Goal: Task Accomplishment & Management: Manage account settings

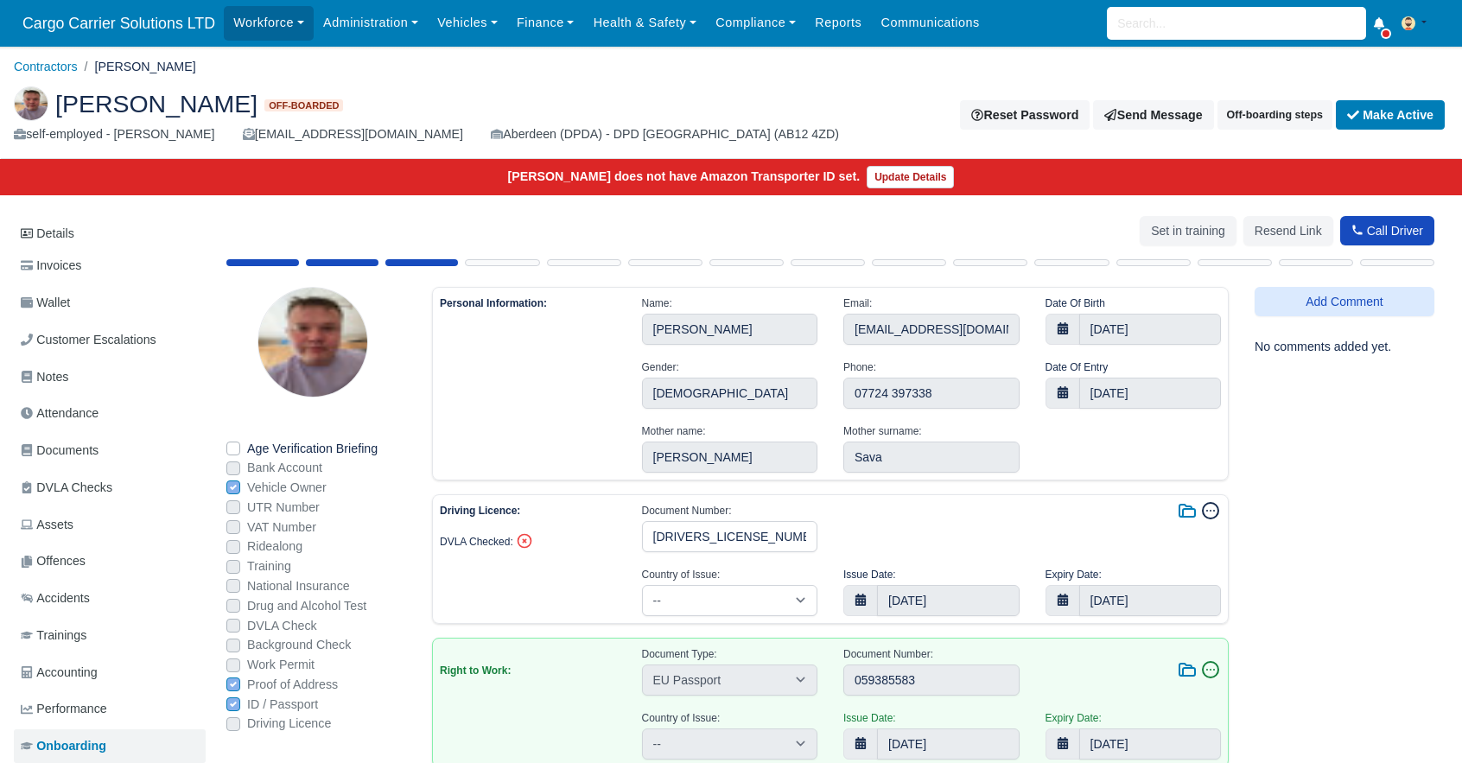
select select "United Kingdom"
select select "eu-passport"
select select "Romania"
click at [1382, 121] on button "Make Active" at bounding box center [1390, 114] width 109 height 29
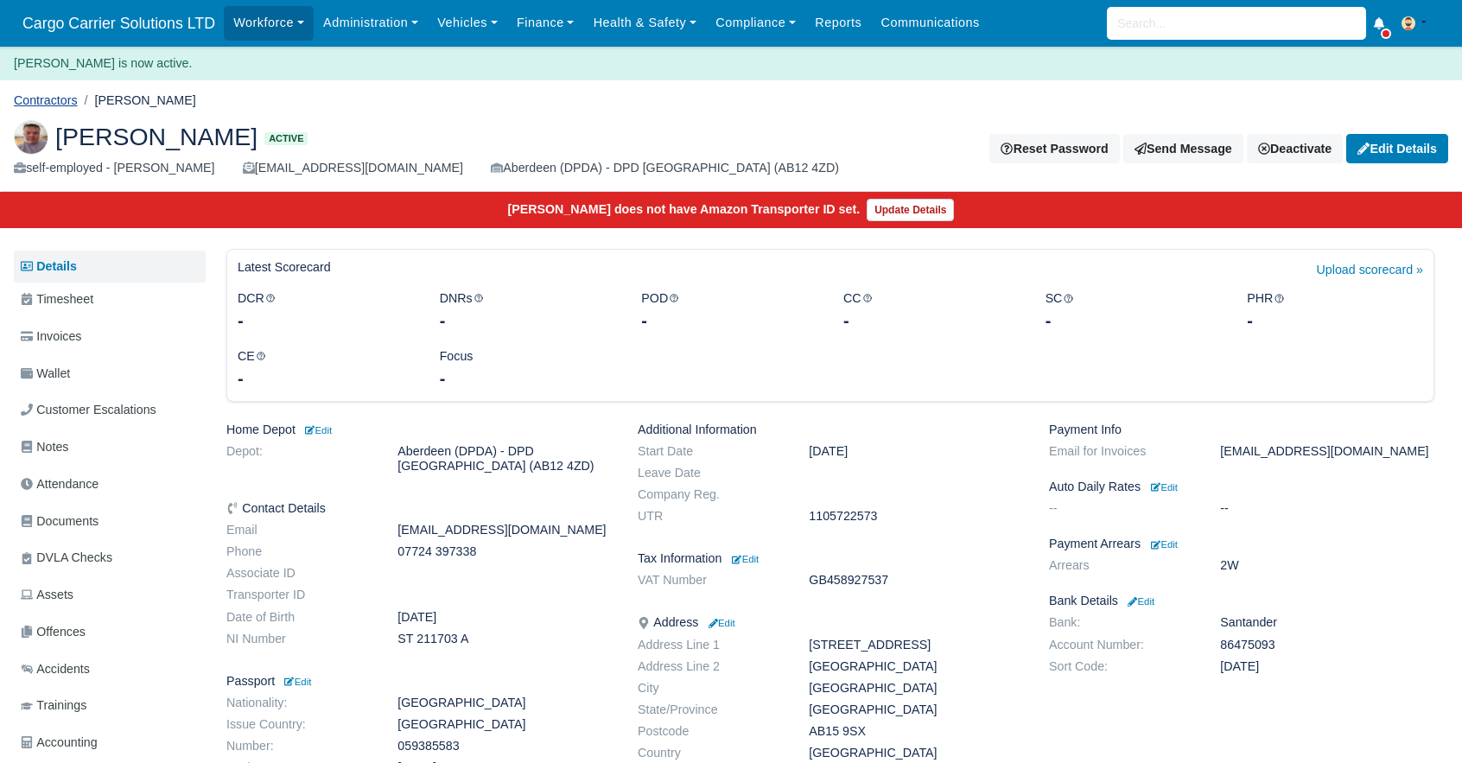
click at [33, 99] on link "Contractors" at bounding box center [46, 100] width 64 height 14
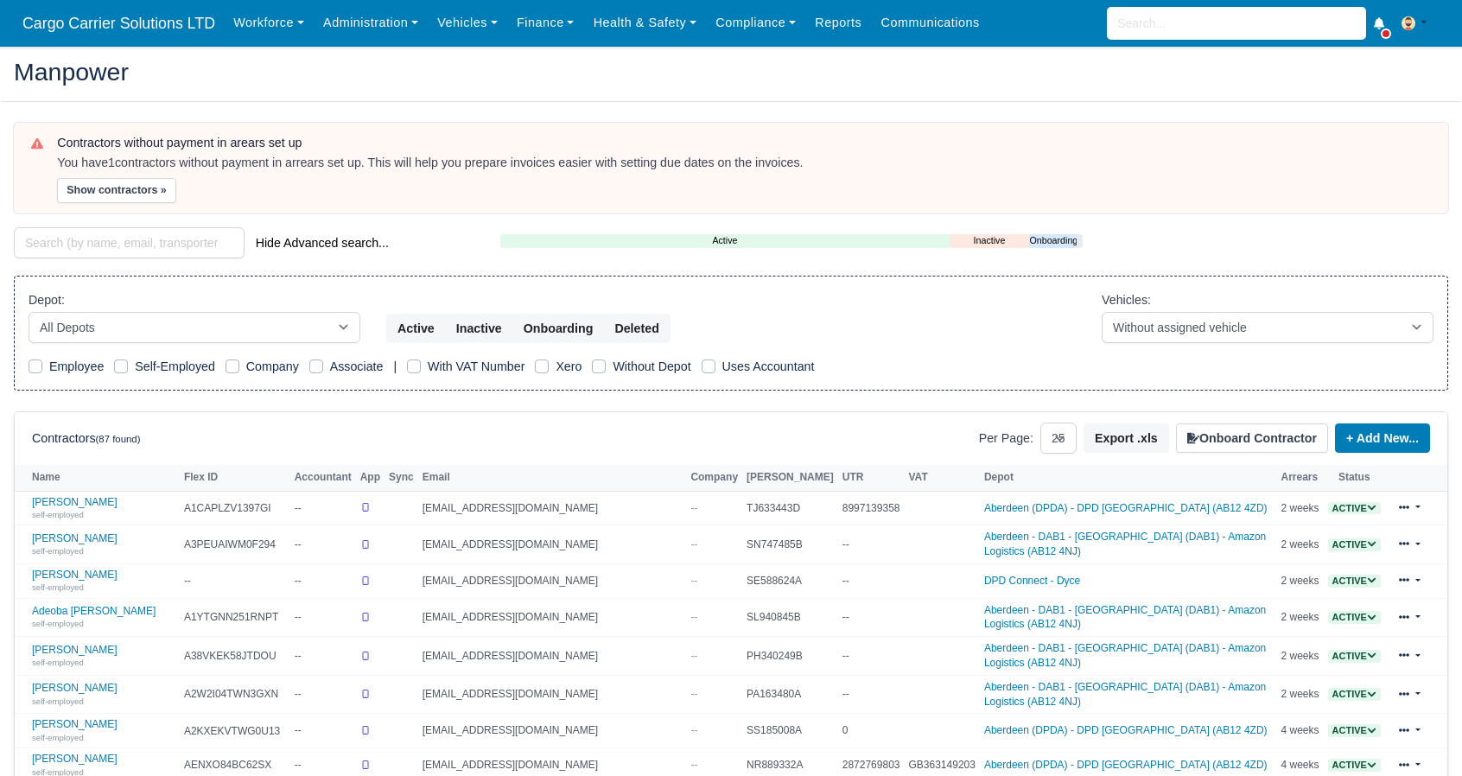
select select "25"
click at [292, 23] on link "Workforce" at bounding box center [269, 23] width 90 height 34
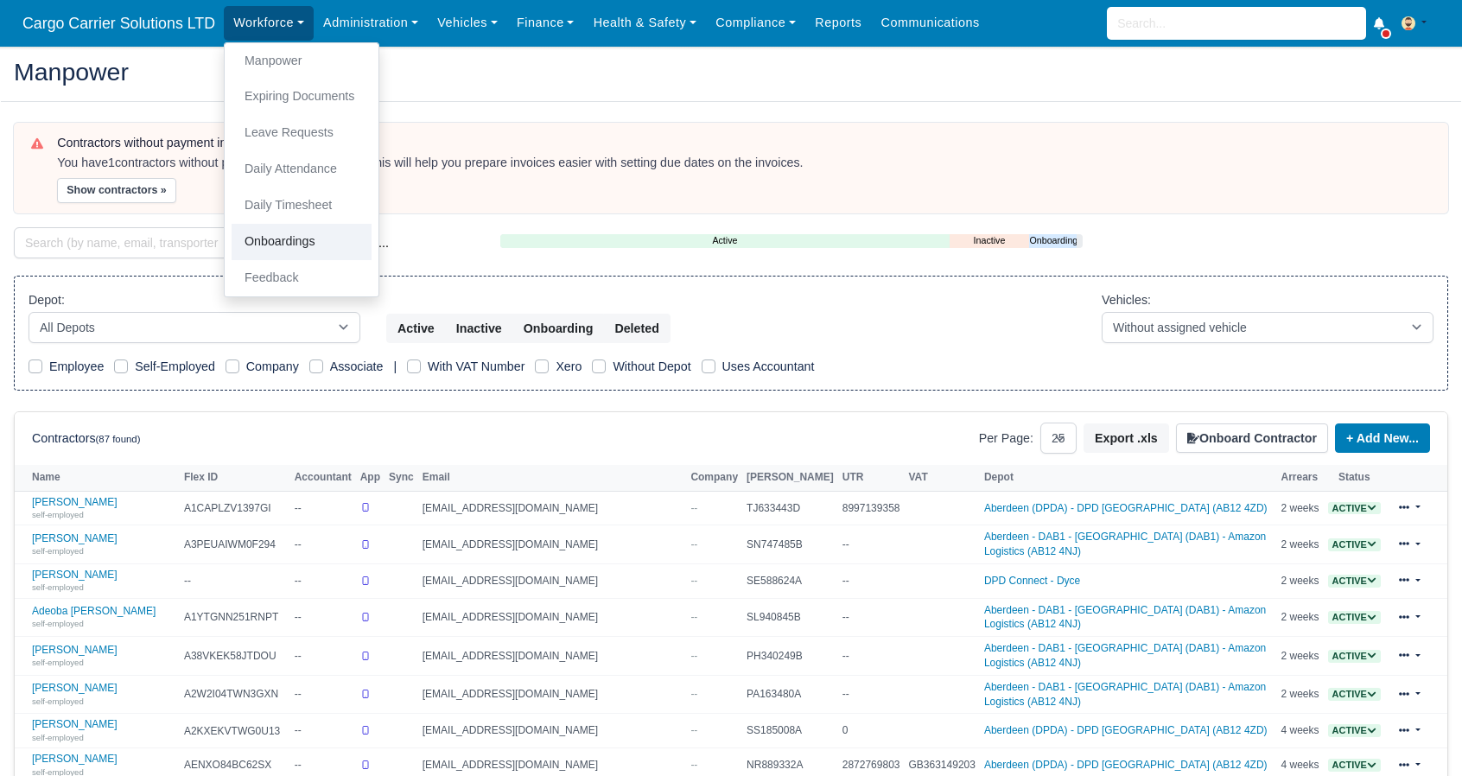
click at [277, 247] on link "Onboardings" at bounding box center [302, 242] width 140 height 36
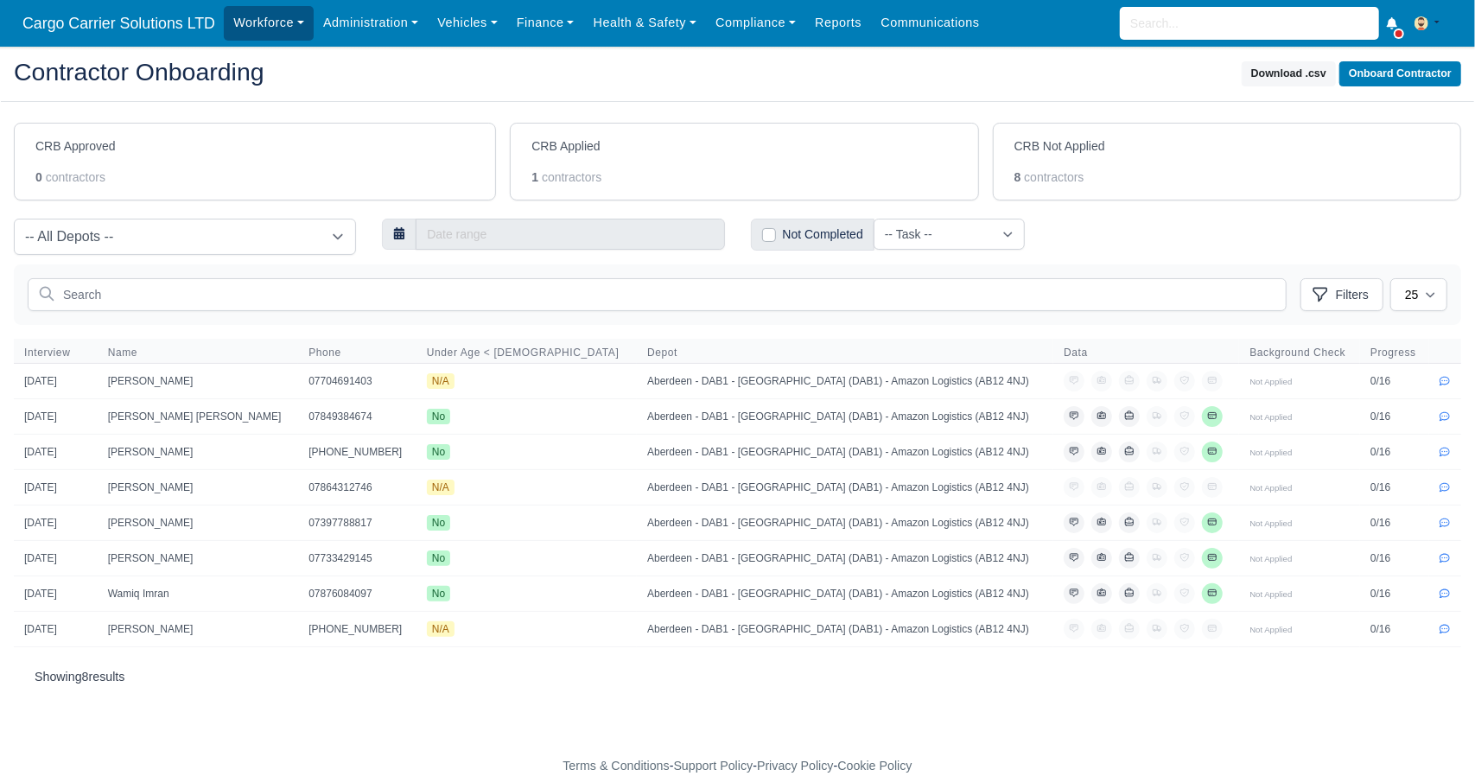
click at [278, 15] on link "Workforce" at bounding box center [269, 23] width 90 height 34
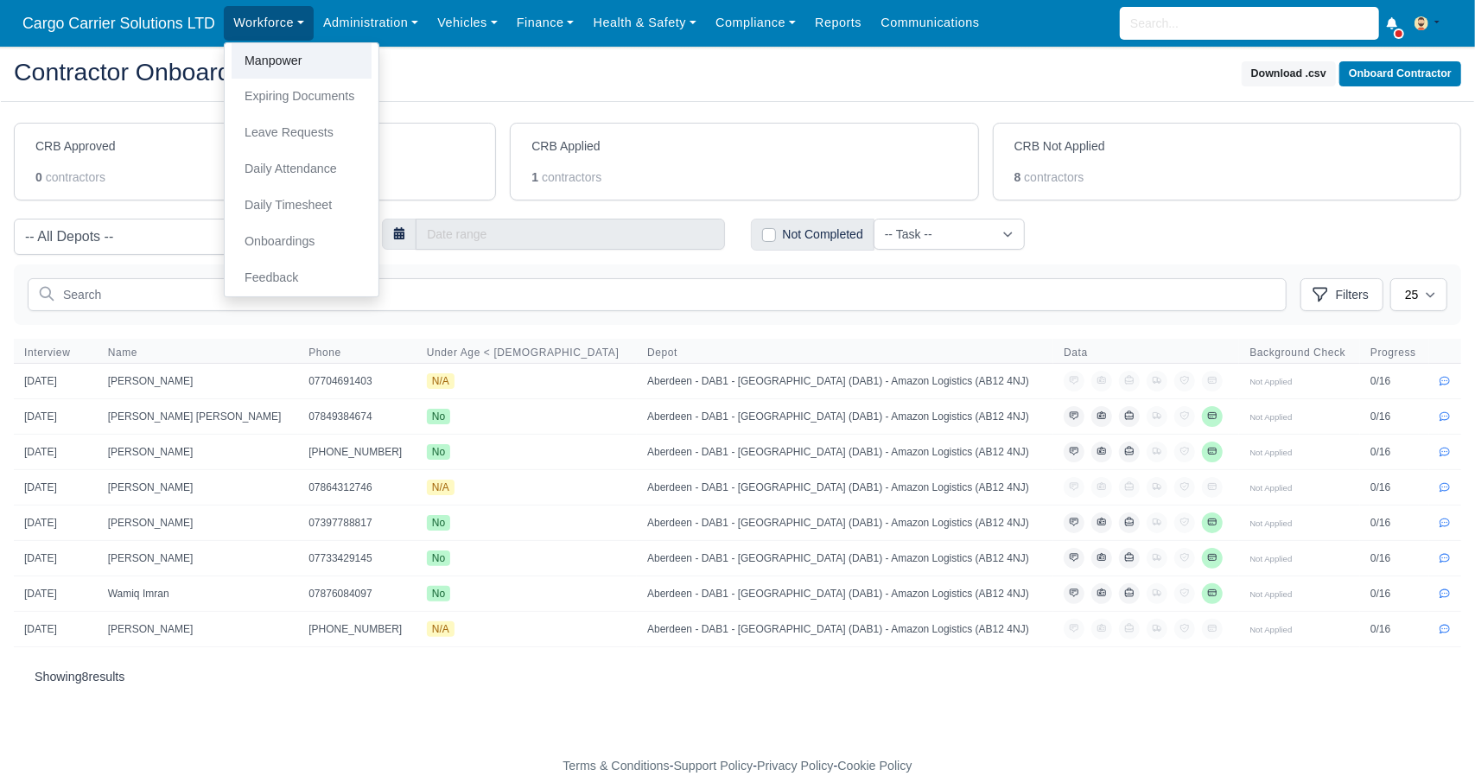
click at [264, 58] on link "Manpower" at bounding box center [302, 61] width 140 height 36
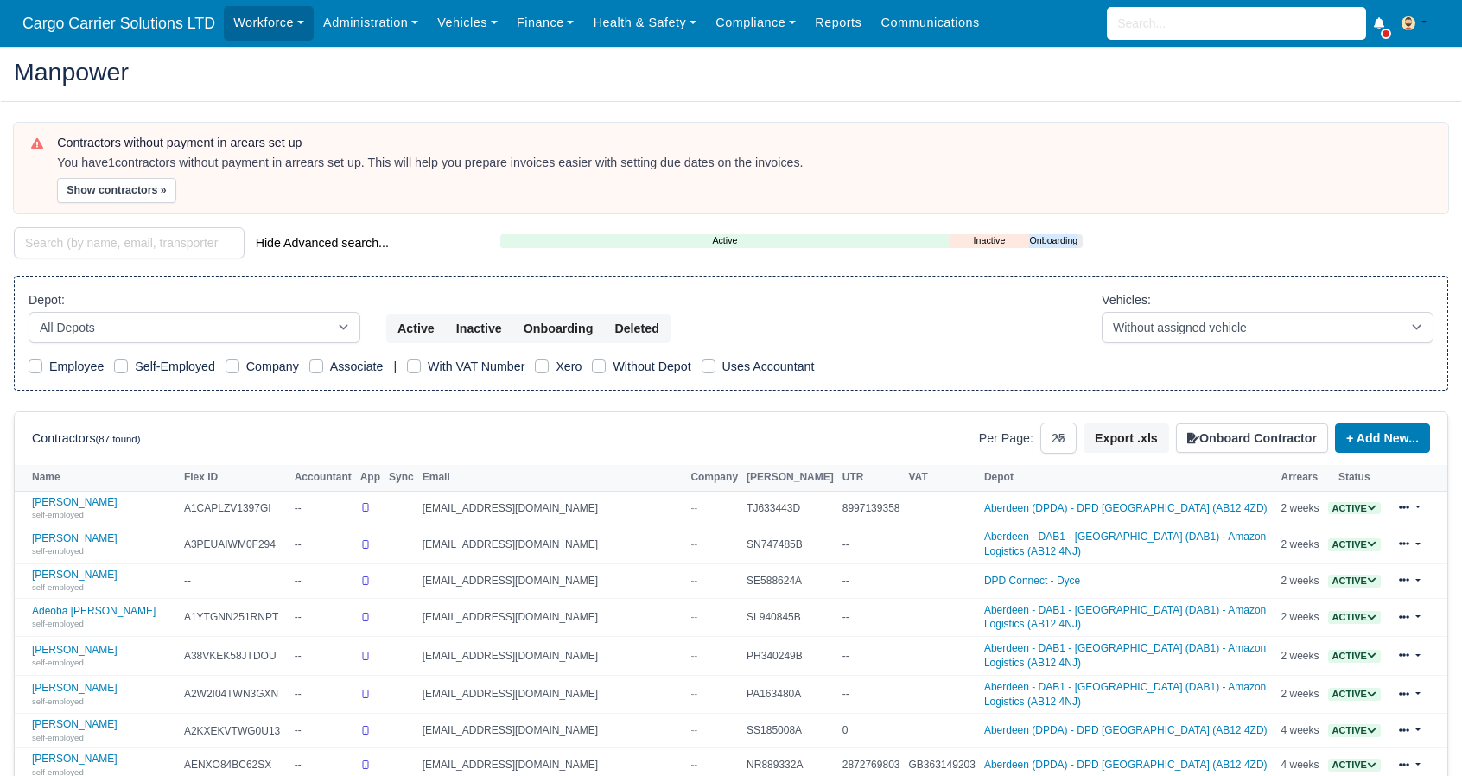
select select "25"
click at [92, 235] on input "search" at bounding box center [129, 242] width 231 height 31
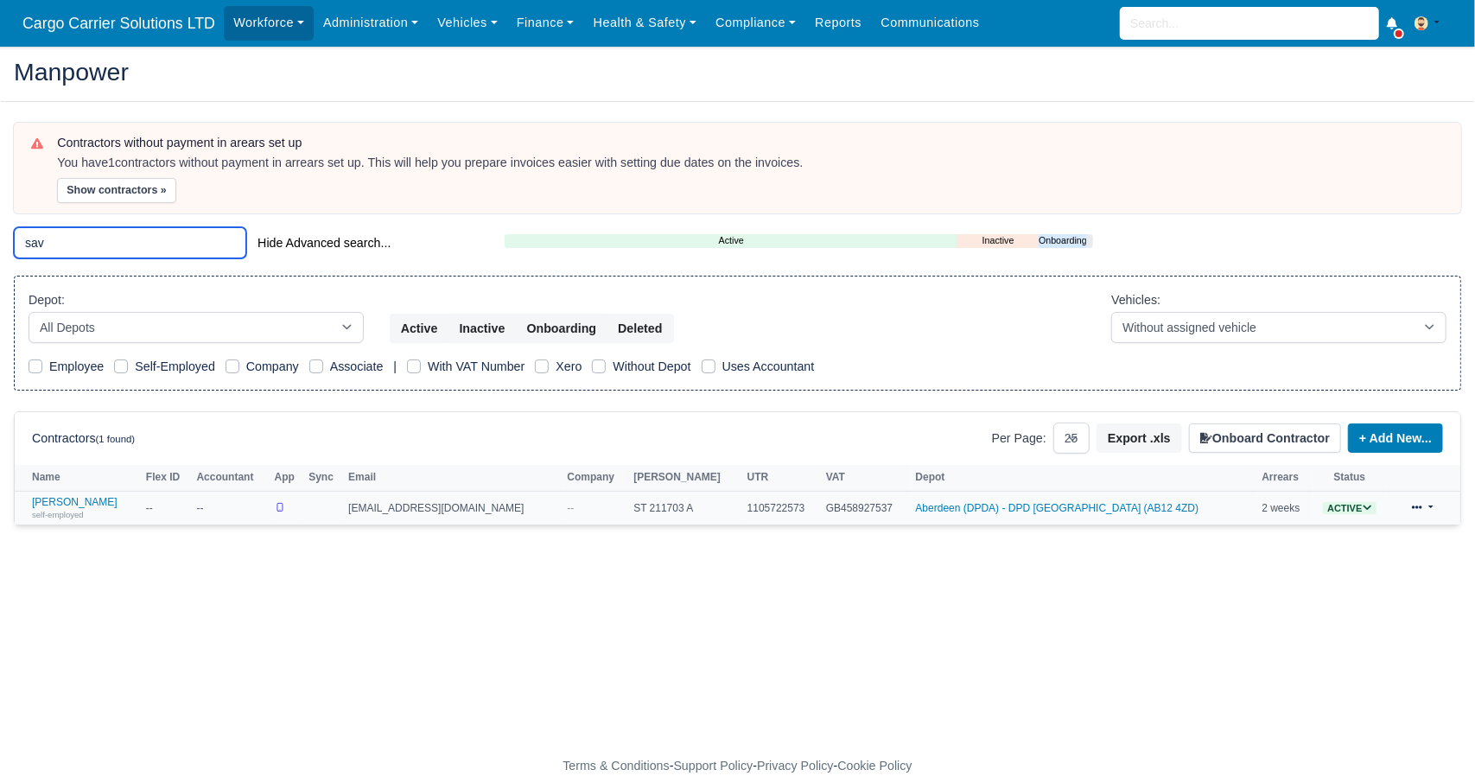
type input "sav"
click at [1363, 506] on icon at bounding box center [1368, 508] width 10 height 10
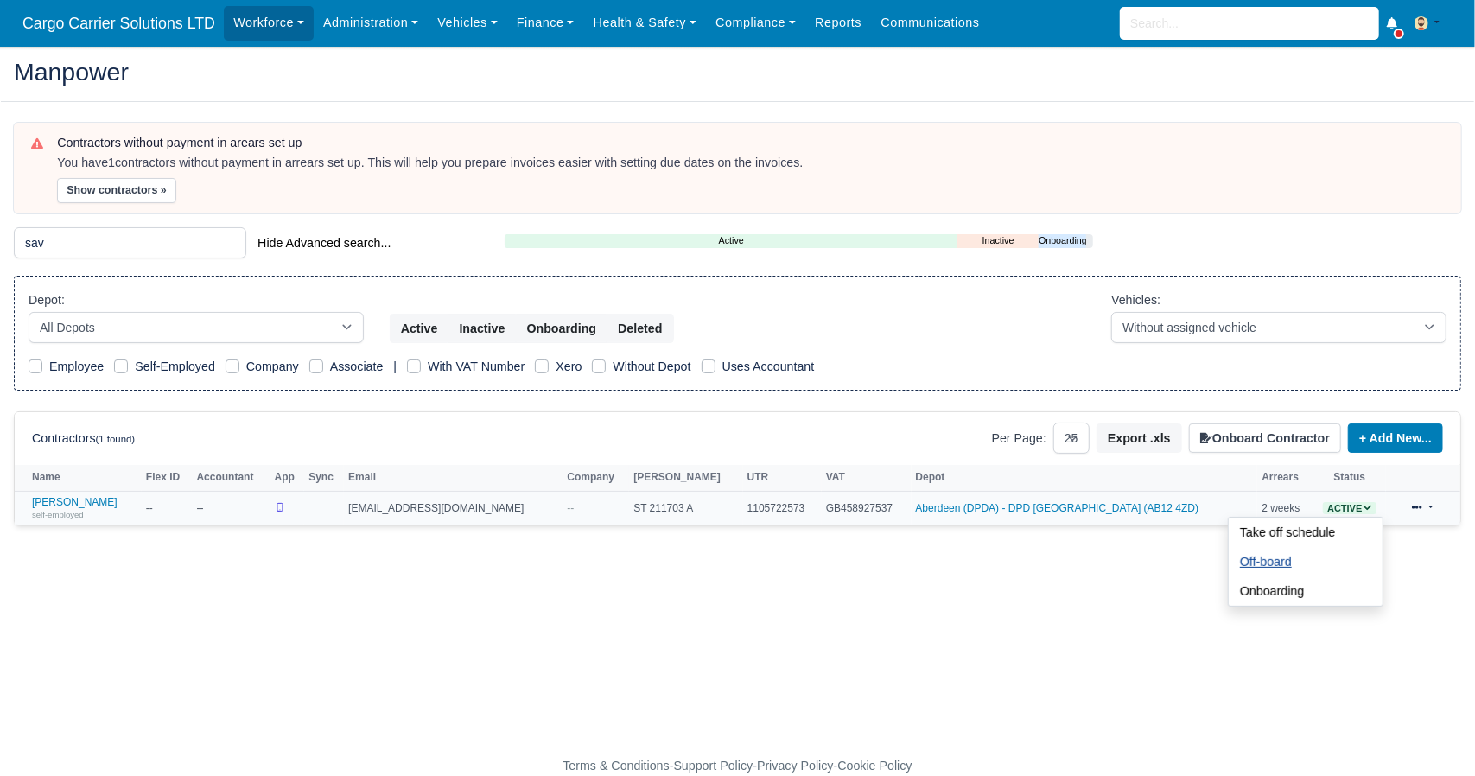
click at [1252, 566] on button "Off-board" at bounding box center [1266, 561] width 74 height 29
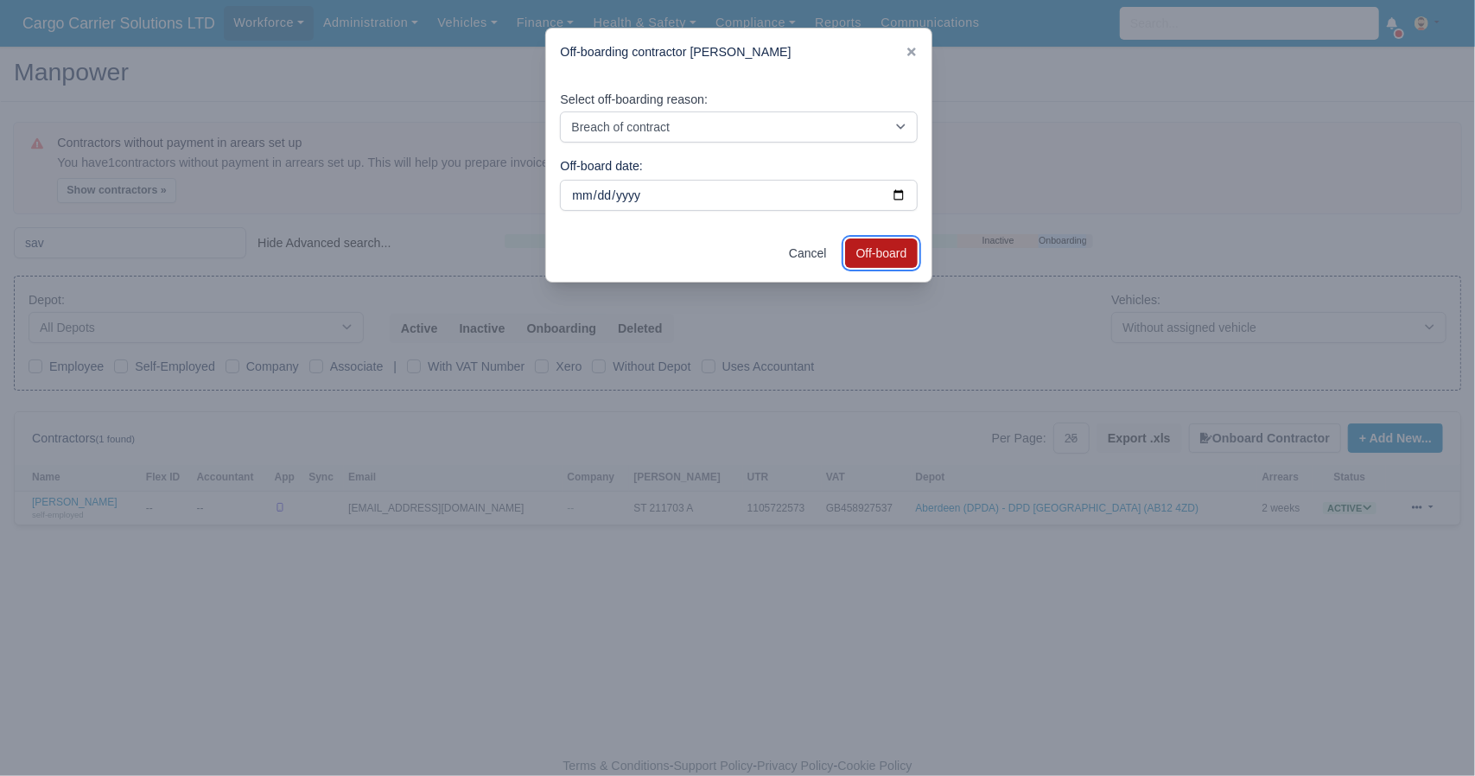
click at [895, 250] on button "Off-board" at bounding box center [881, 252] width 73 height 29
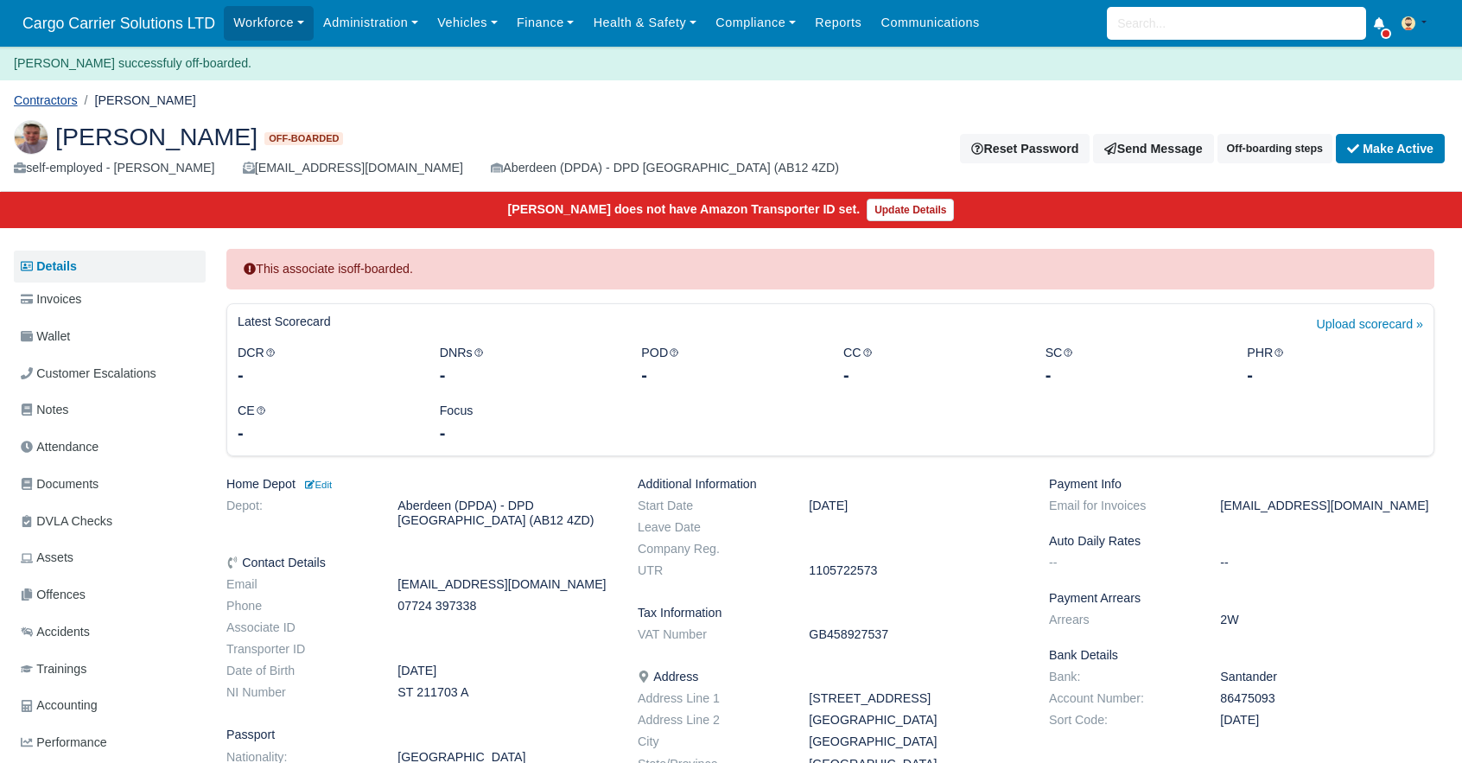
click at [44, 99] on link "Contractors" at bounding box center [46, 100] width 64 height 14
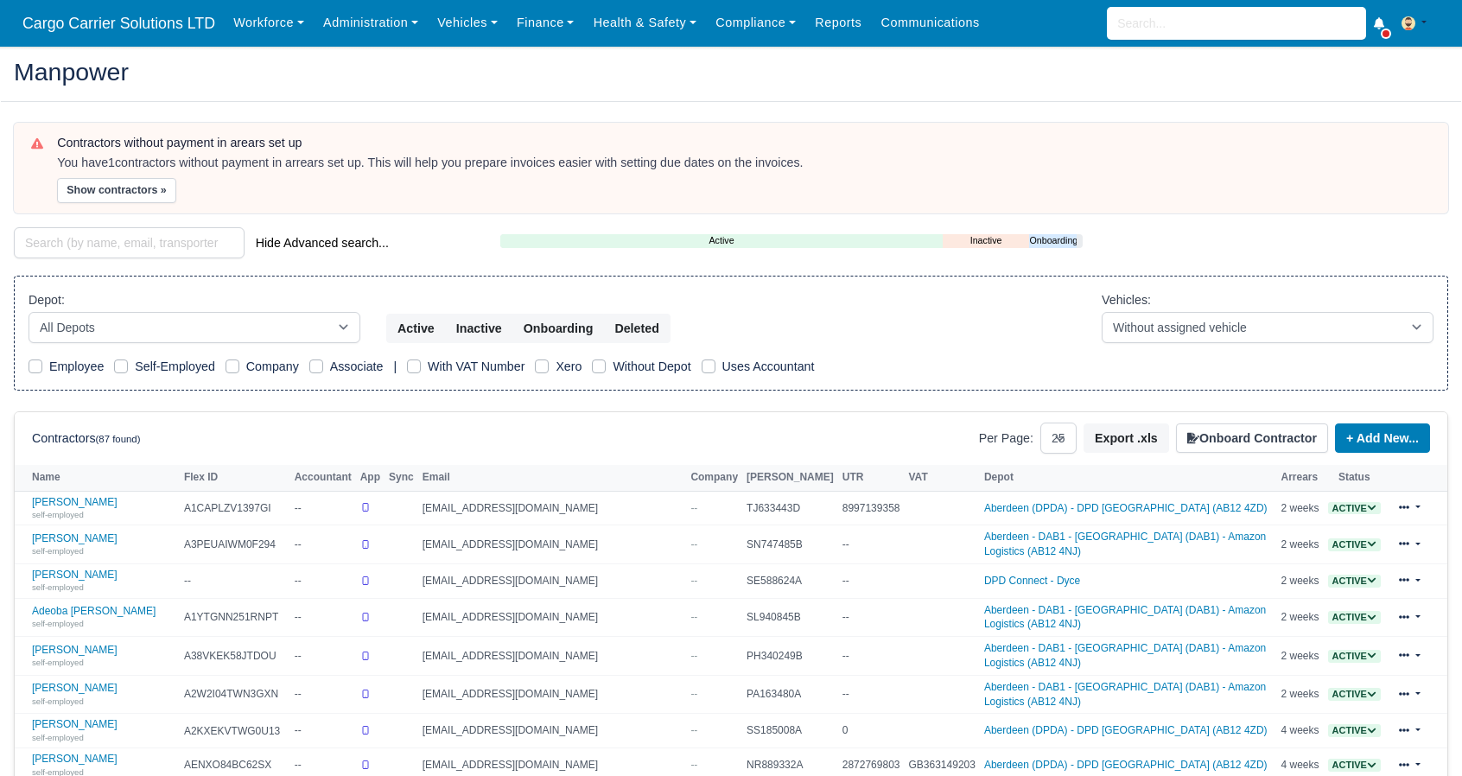
select select "25"
click at [107, 239] on input "search" at bounding box center [129, 242] width 231 height 31
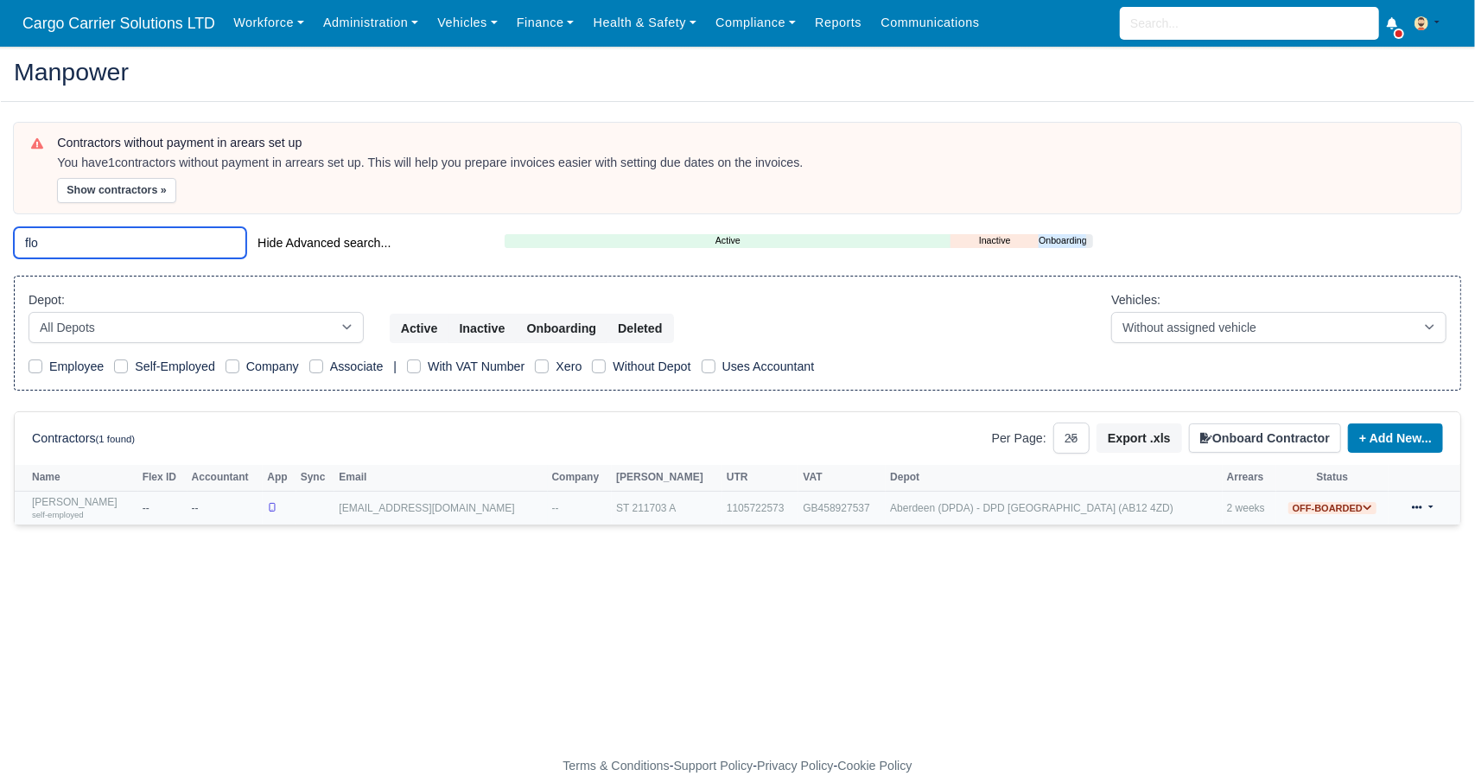
type input "flo"
click at [1428, 502] on link at bounding box center [1422, 508] width 41 height 25
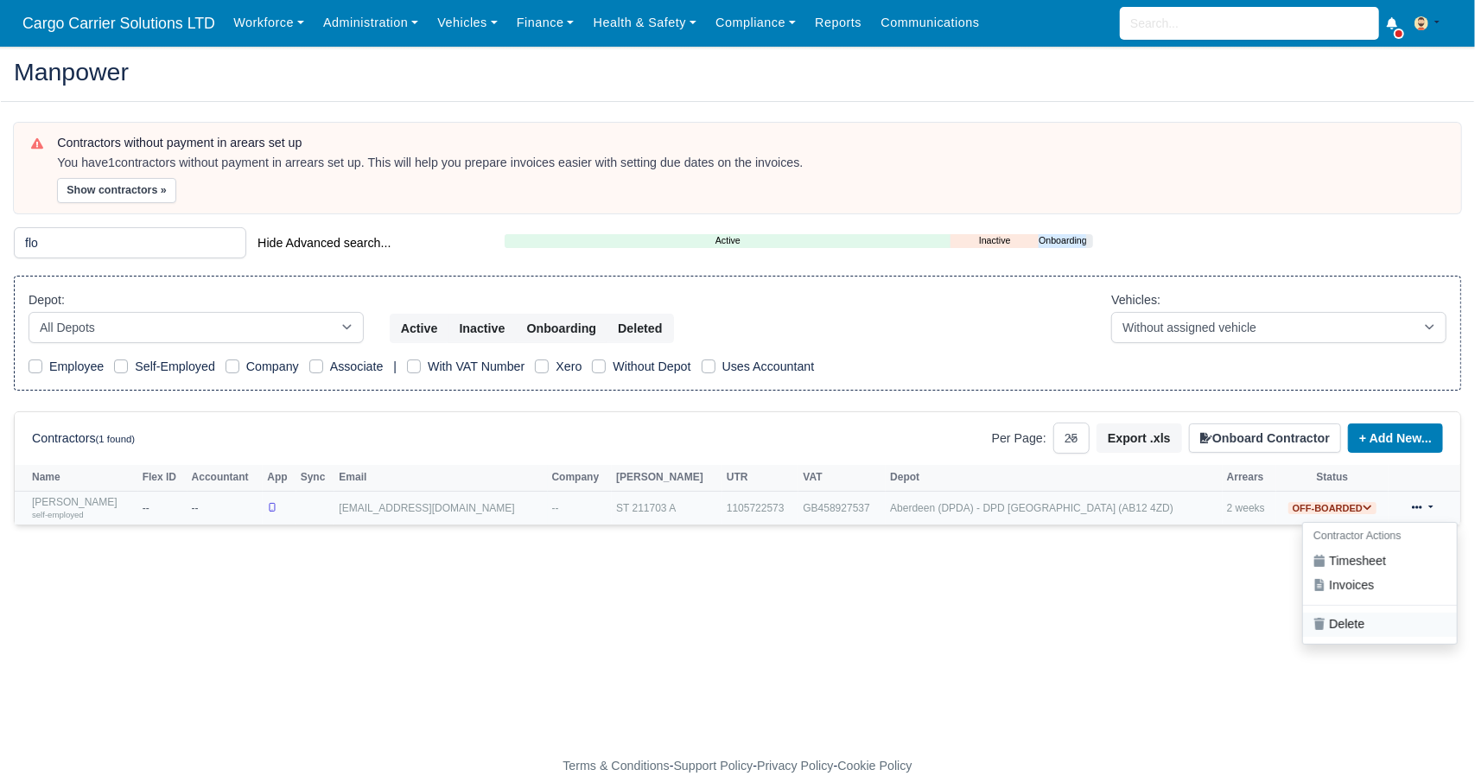
click at [1337, 627] on link "Delete" at bounding box center [1380, 624] width 154 height 24
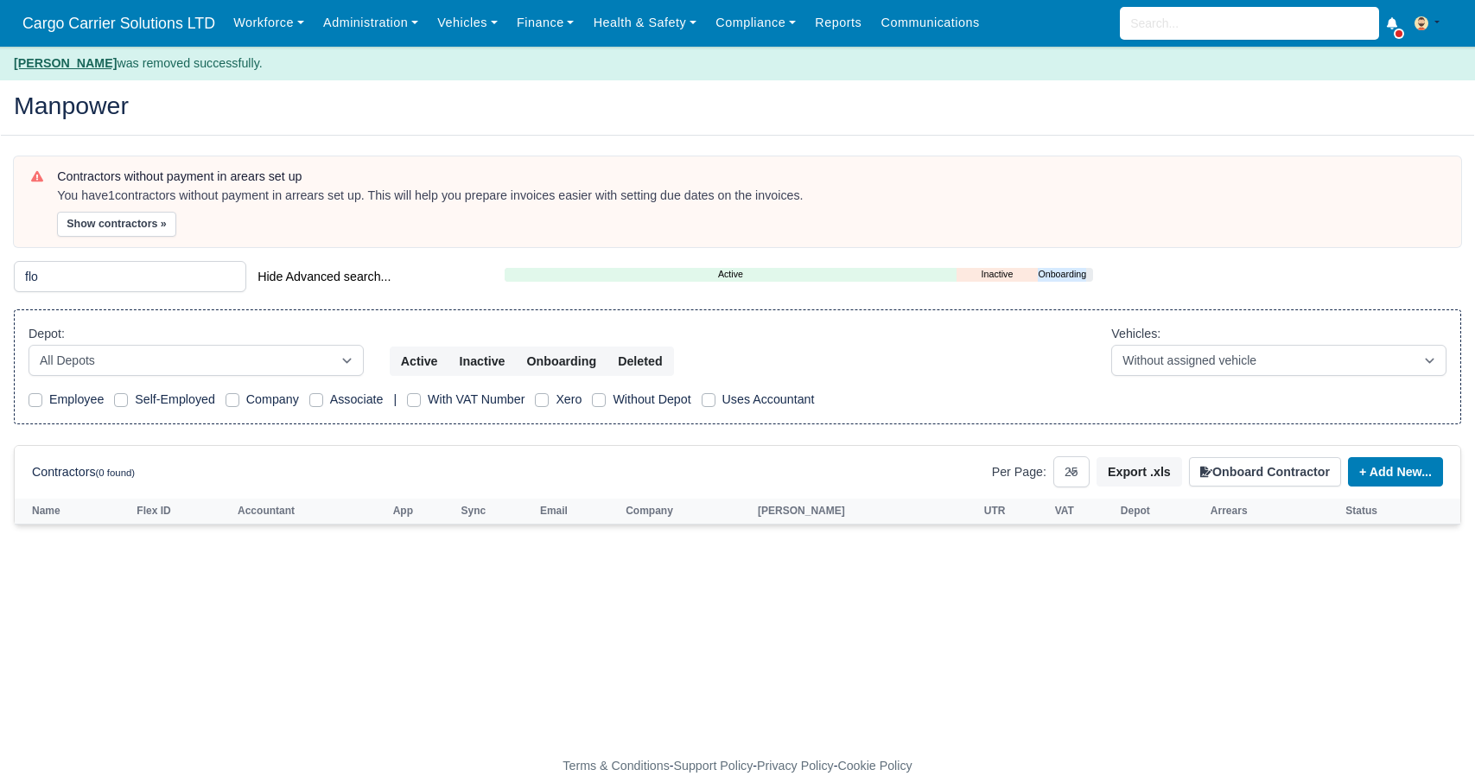
select select "25"
click at [188, 280] on input "flo" at bounding box center [130, 276] width 232 height 31
click at [235, 277] on input "flo" at bounding box center [130, 276] width 232 height 31
click at [232, 277] on input "flo" at bounding box center [130, 276] width 232 height 31
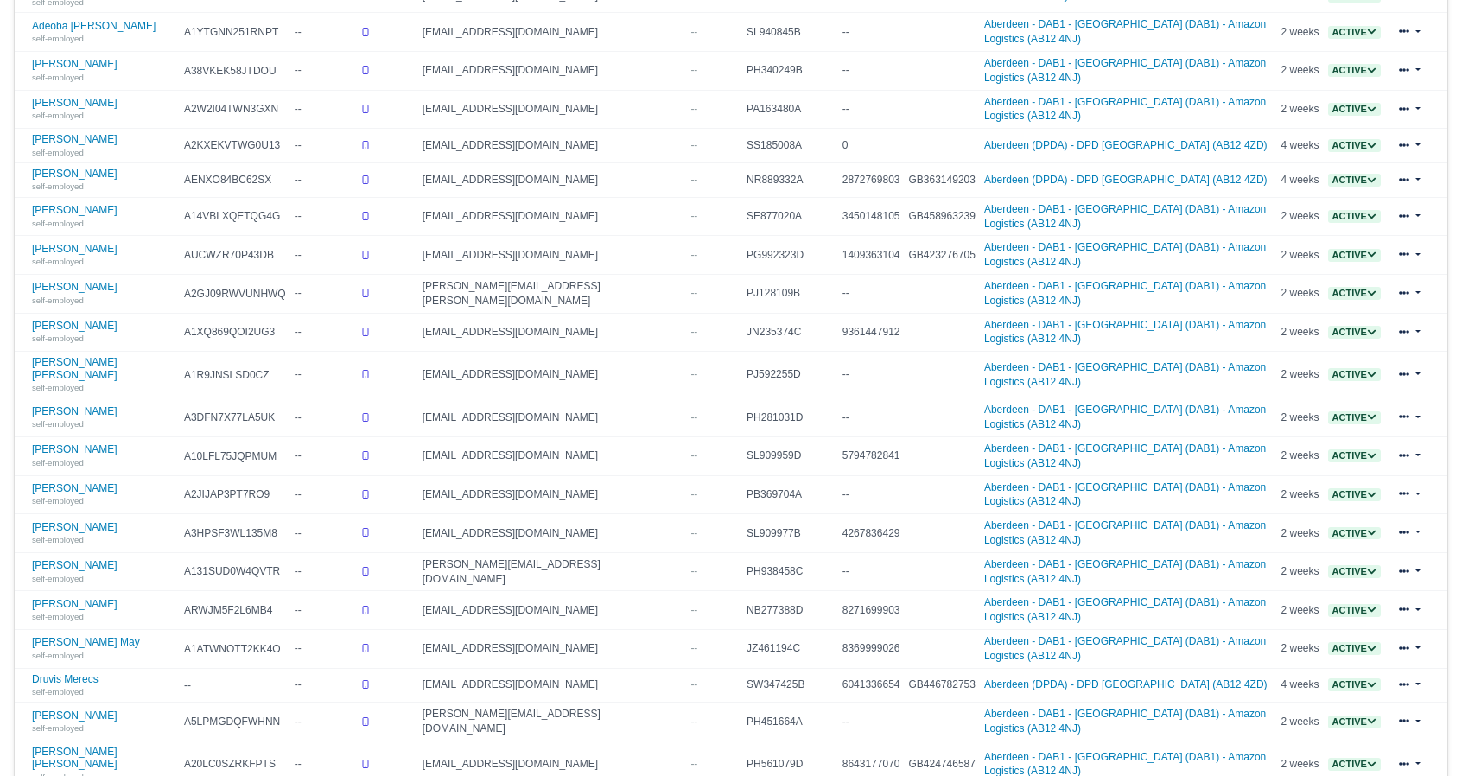
scroll to position [704, 0]
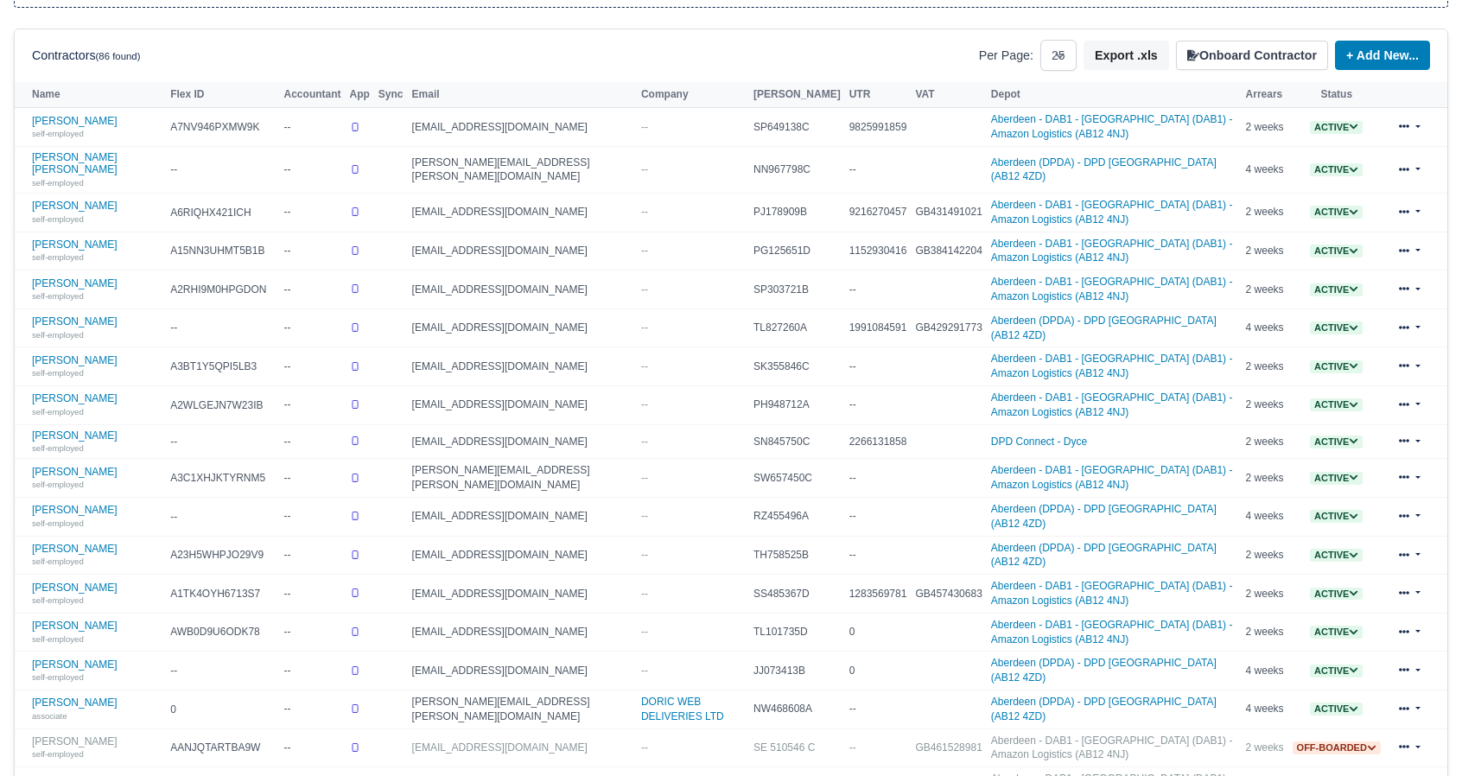
scroll to position [704, 0]
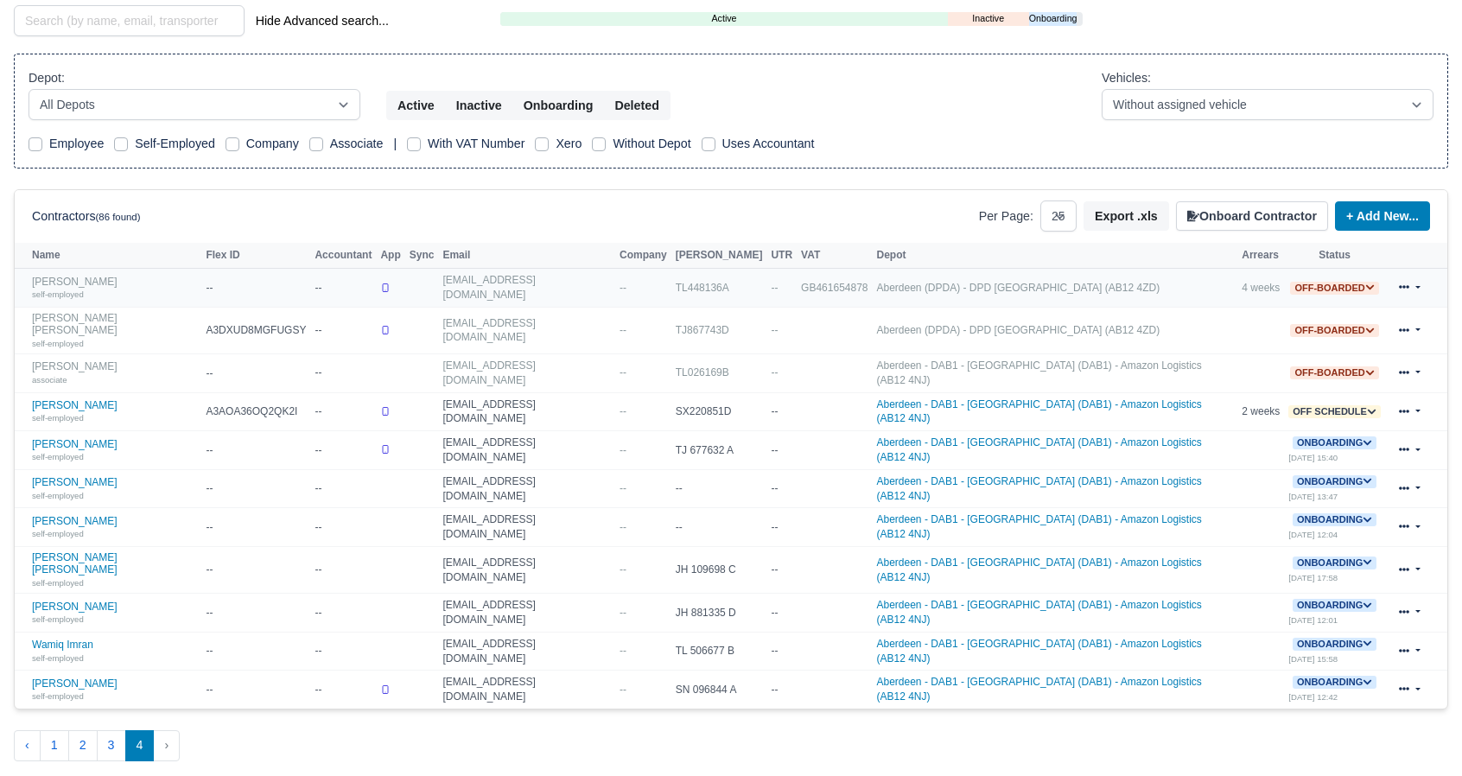
click at [1365, 283] on icon at bounding box center [1370, 288] width 10 height 10
click at [1421, 279] on link at bounding box center [1409, 288] width 41 height 25
click at [1367, 401] on link "Delete" at bounding box center [1362, 404] width 154 height 24
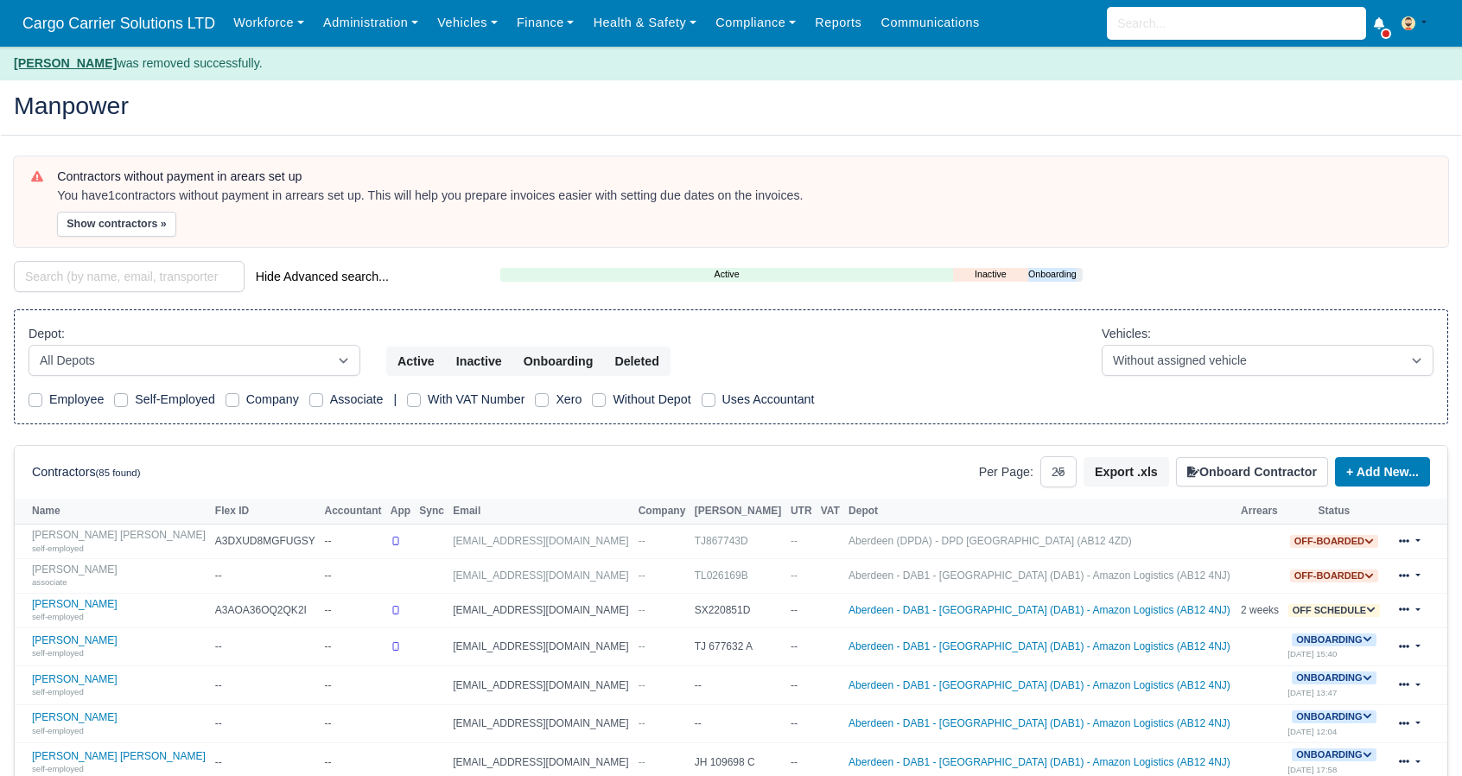
select select "25"
click at [1424, 538] on link at bounding box center [1409, 541] width 41 height 25
click at [1334, 656] on link "Delete" at bounding box center [1364, 657] width 154 height 24
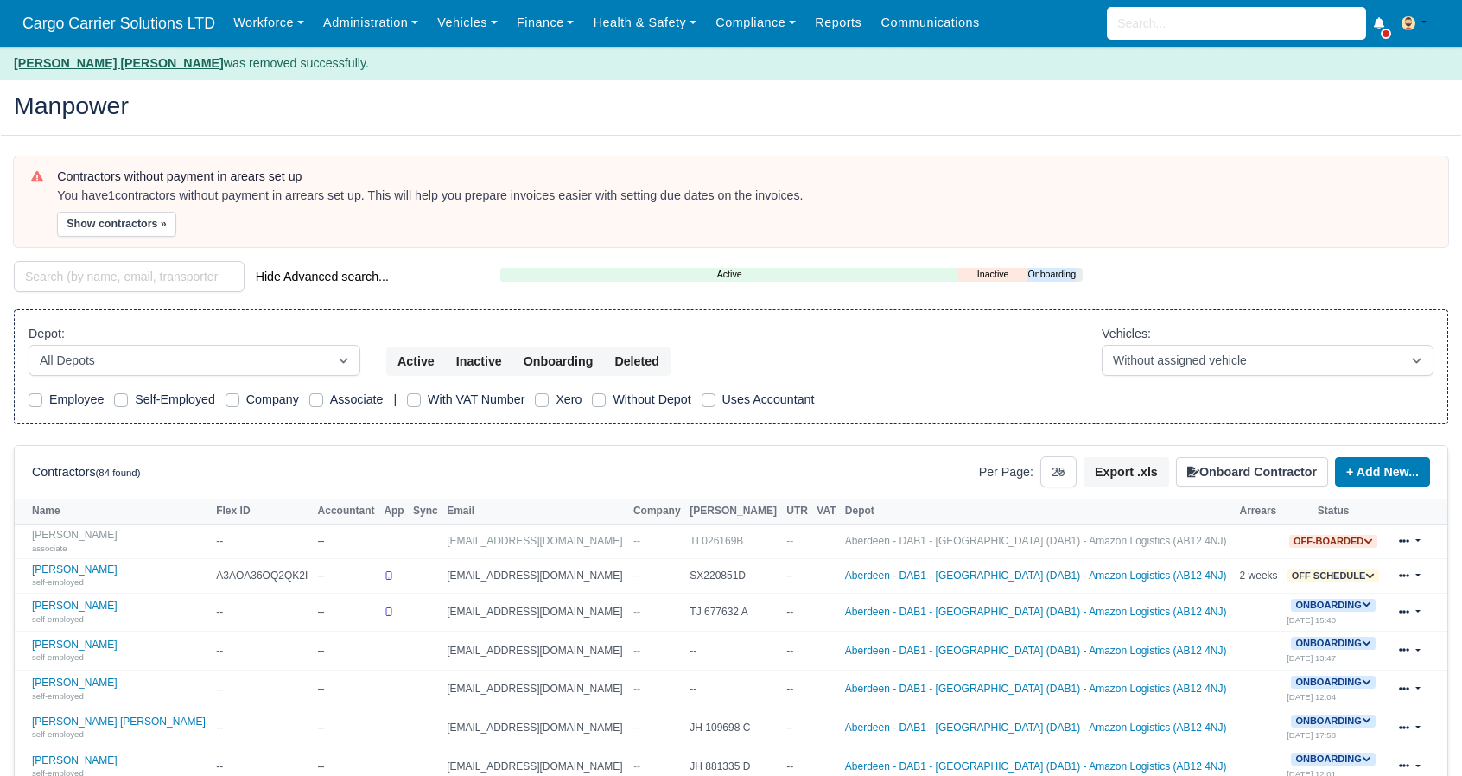
select select "25"
click at [1417, 541] on link at bounding box center [1409, 541] width 41 height 25
click at [1334, 655] on link "Delete" at bounding box center [1365, 657] width 154 height 24
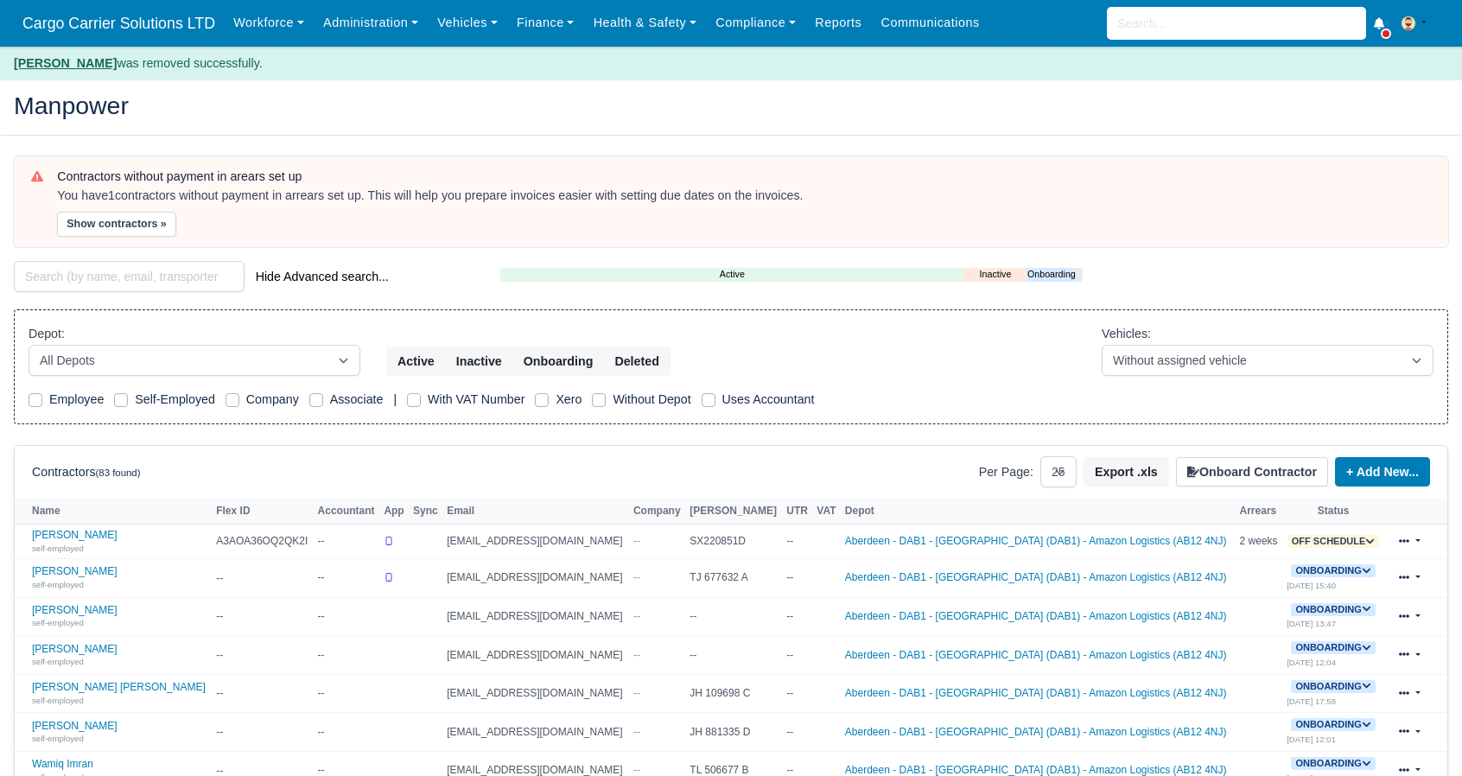
select select "25"
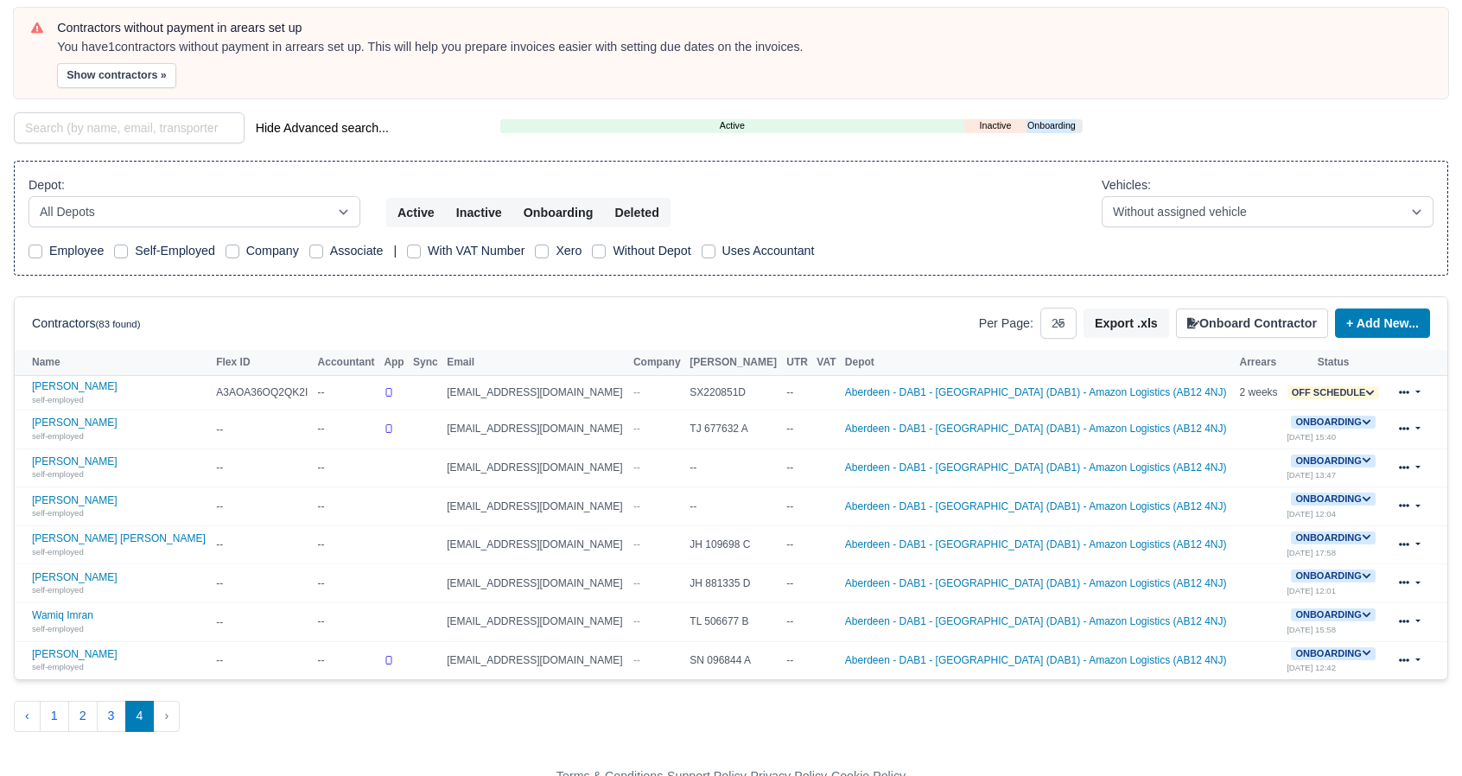
scroll to position [154, 0]
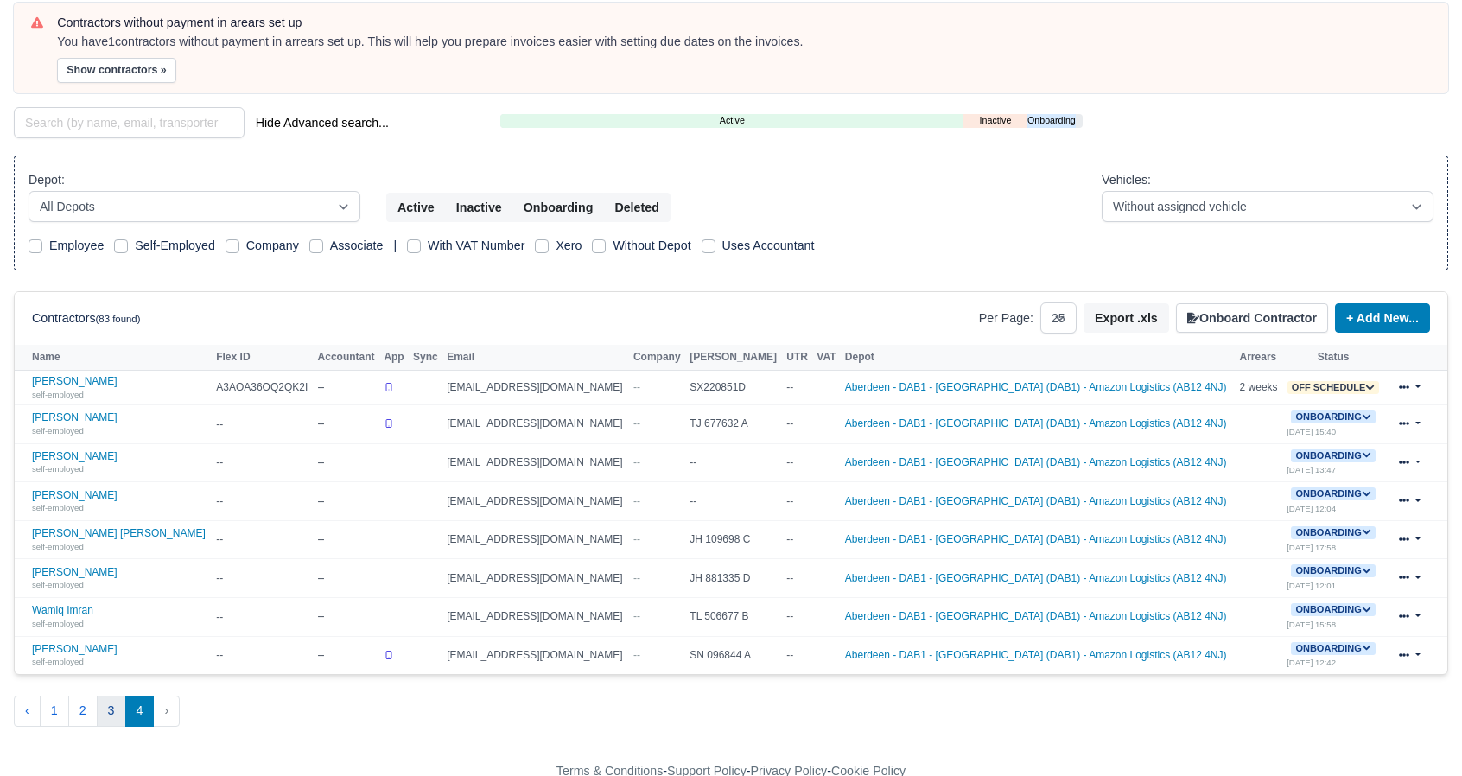
click at [105, 708] on button "3" at bounding box center [111, 711] width 29 height 31
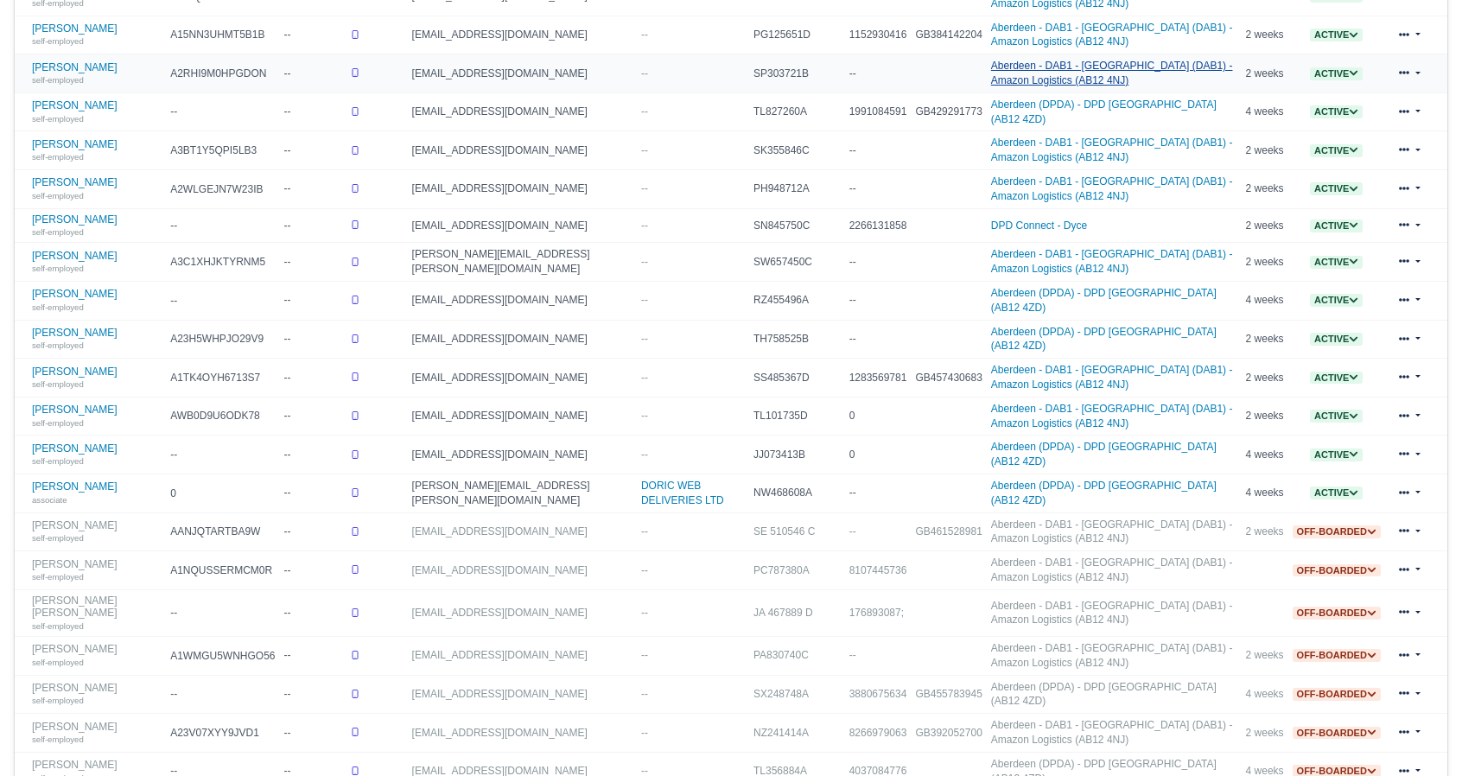
scroll to position [704, 0]
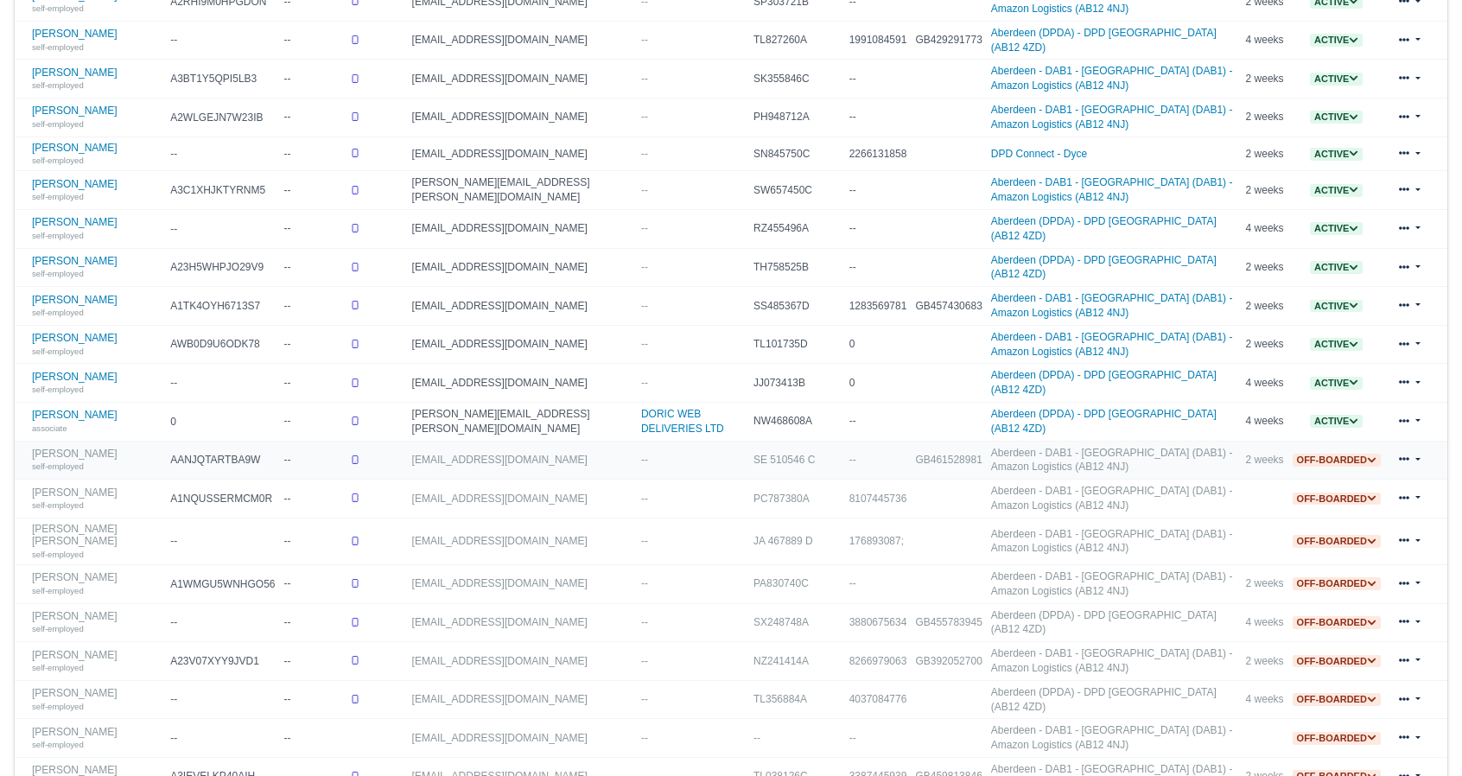
click at [1416, 448] on link at bounding box center [1409, 460] width 41 height 25
click at [1348, 564] on link "Delete" at bounding box center [1355, 576] width 154 height 24
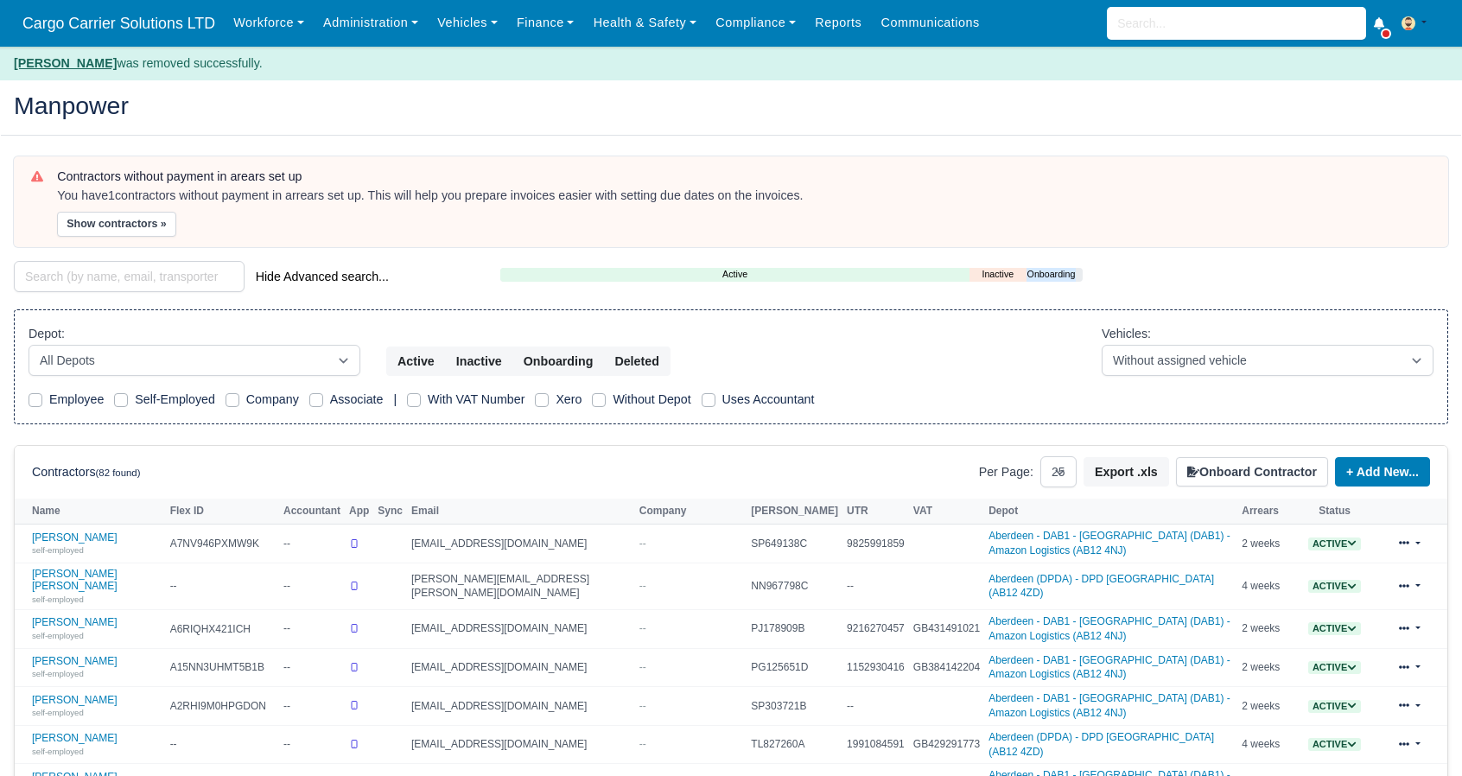
select select "25"
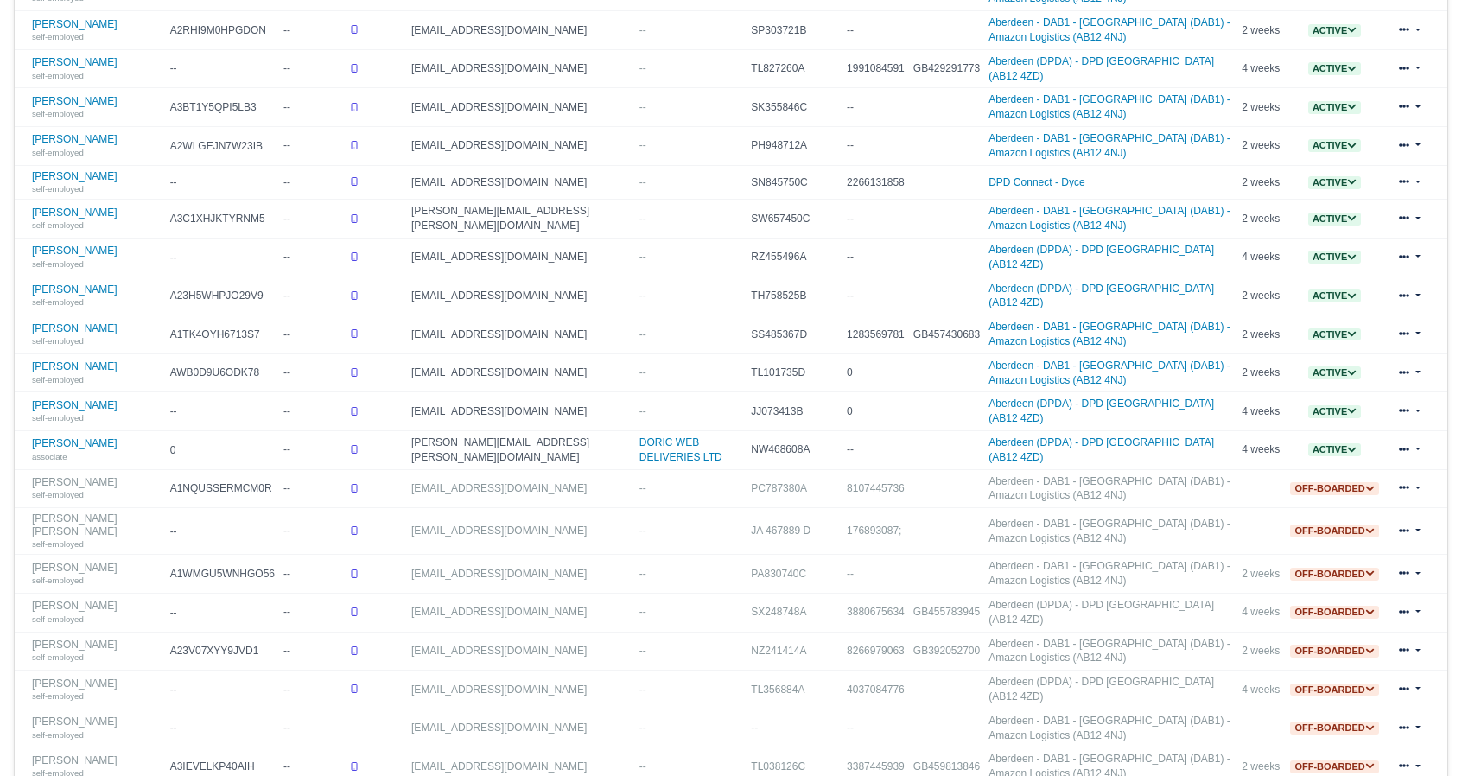
scroll to position [704, 0]
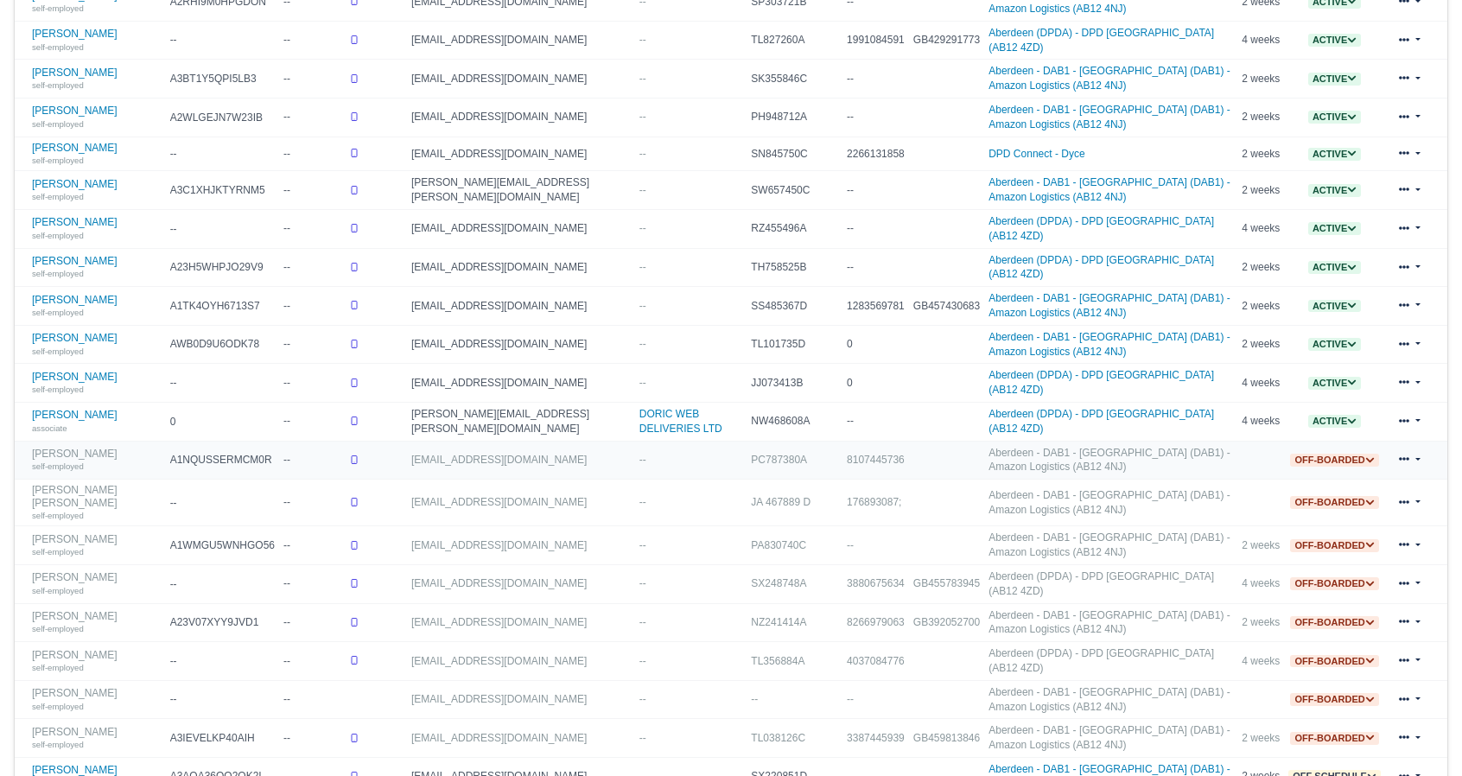
click at [1421, 448] on link at bounding box center [1409, 460] width 41 height 25
click at [1335, 564] on link "Delete" at bounding box center [1355, 576] width 154 height 24
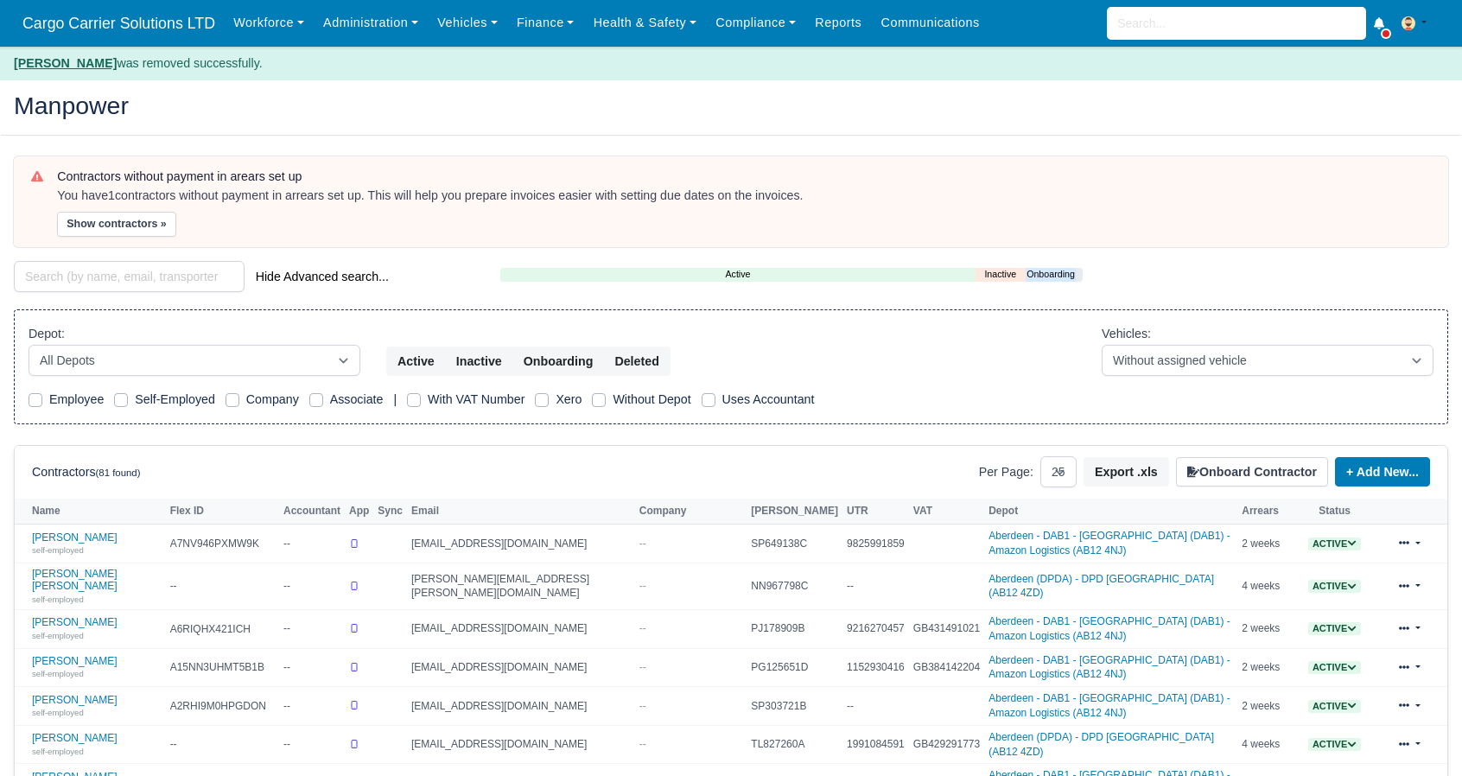
select select "25"
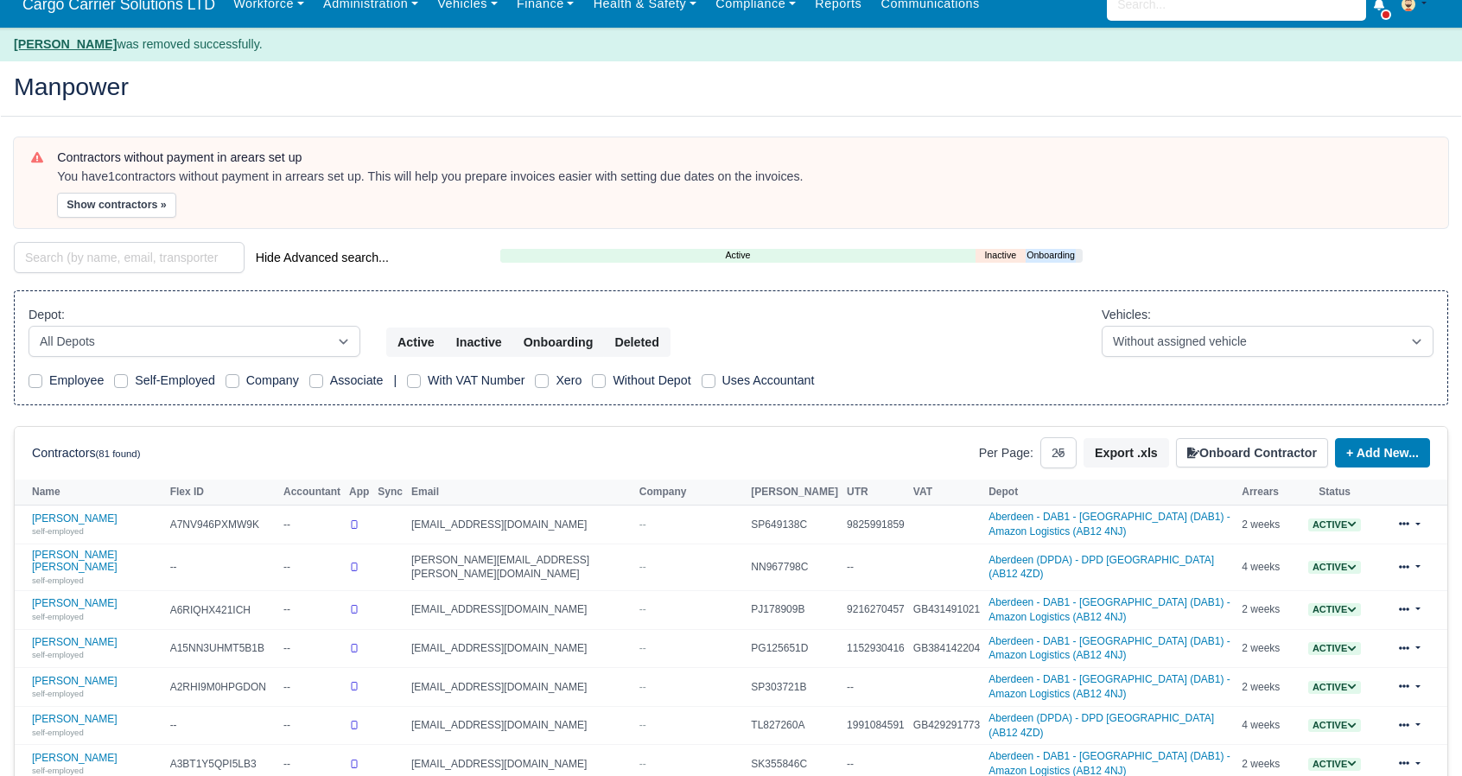
scroll to position [709, 0]
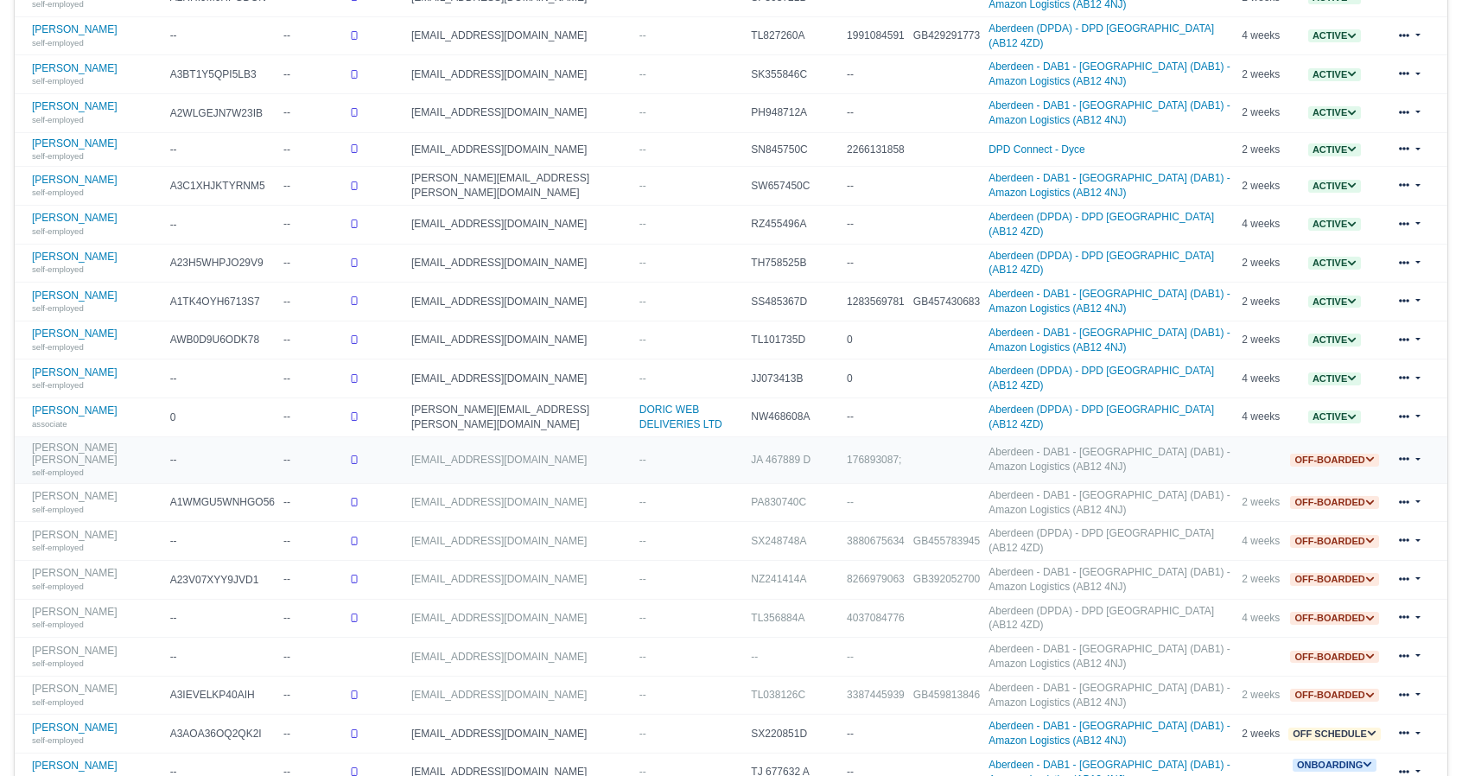
click at [1419, 448] on link at bounding box center [1409, 460] width 41 height 25
click at [1320, 506] on div "Contractor Actions Timesheet Invoices Delete" at bounding box center [1355, 535] width 156 height 123
click at [1415, 448] on link at bounding box center [1409, 460] width 41 height 25
click at [1343, 564] on link "Delete" at bounding box center [1355, 576] width 154 height 24
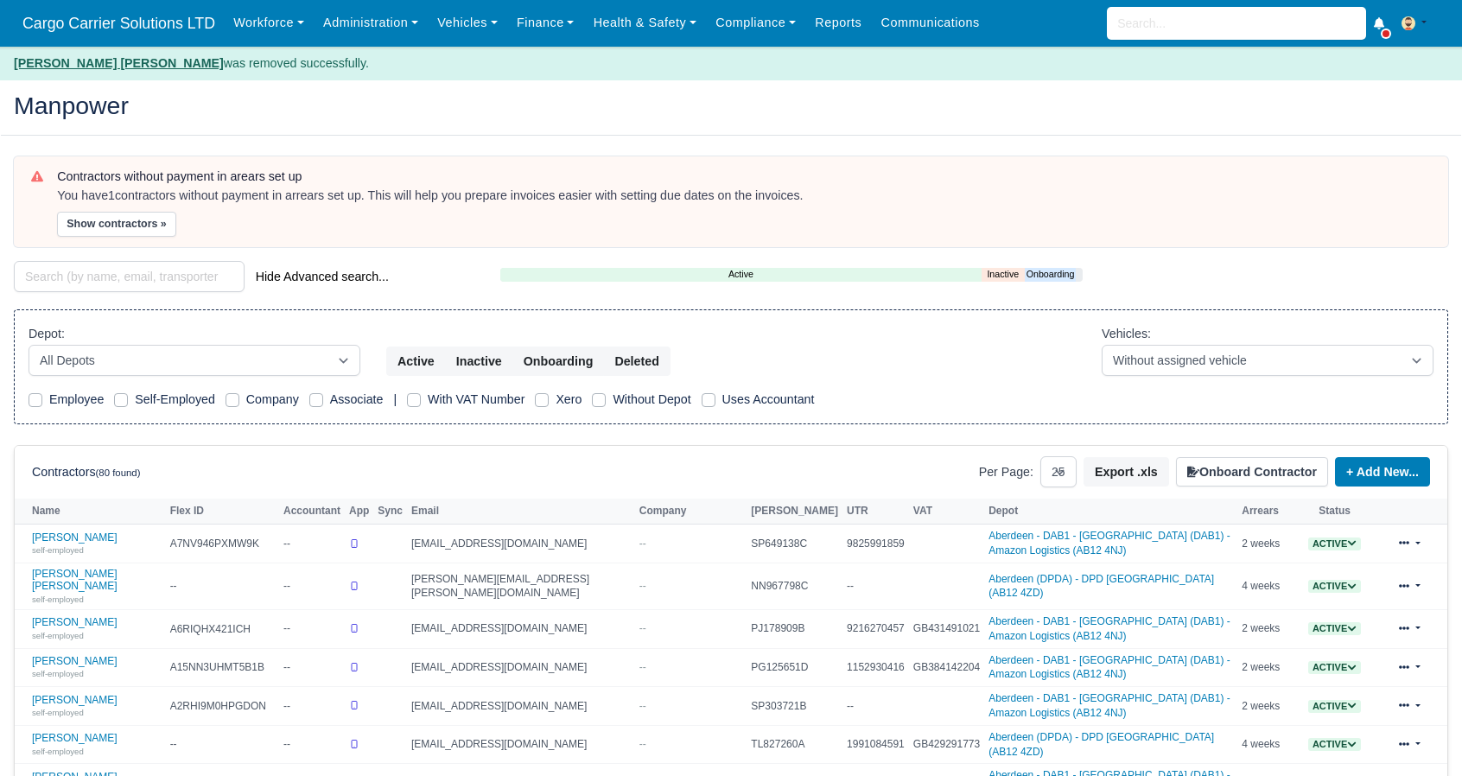
select select "25"
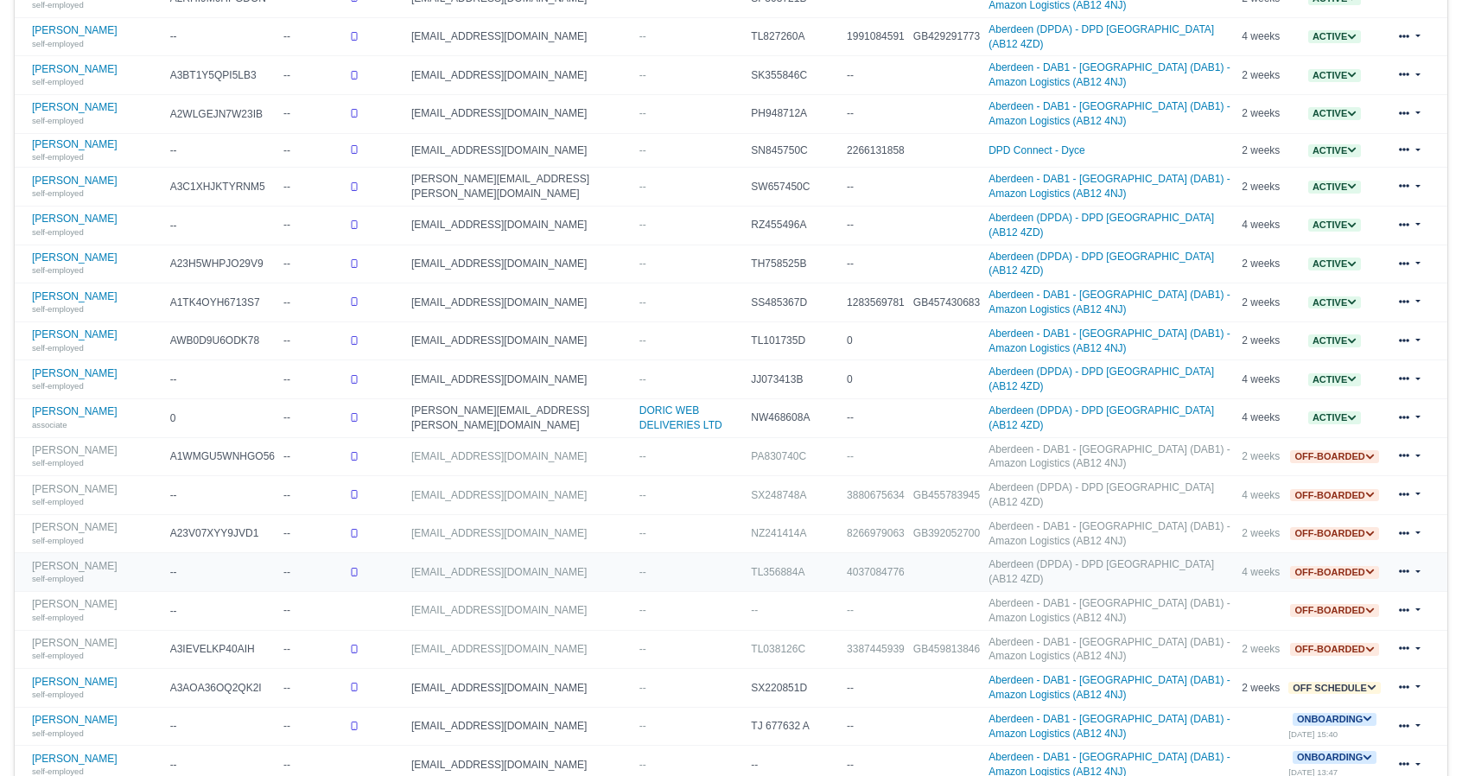
scroll to position [712, 0]
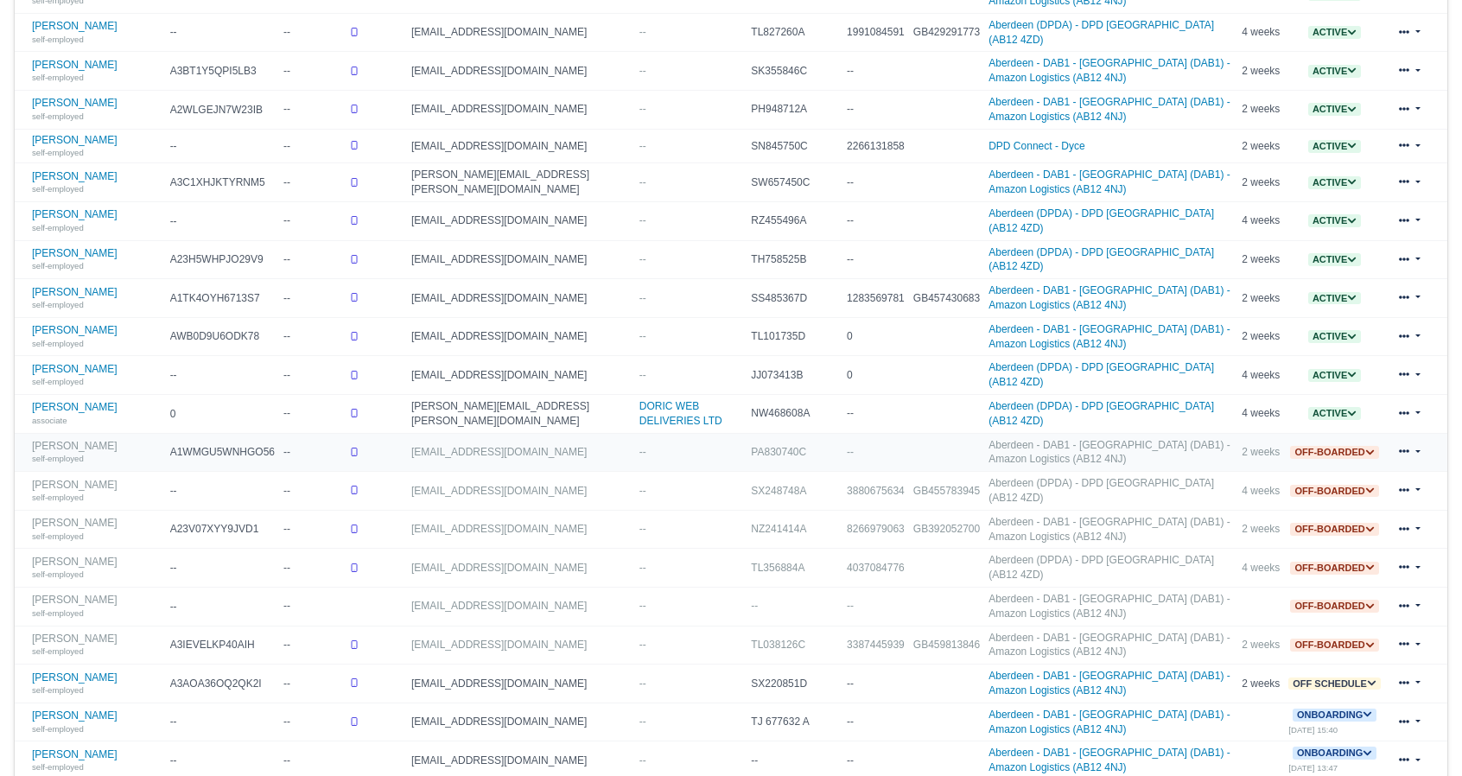
click at [1417, 440] on link at bounding box center [1409, 452] width 41 height 25
click at [1331, 556] on link "Delete" at bounding box center [1354, 568] width 154 height 24
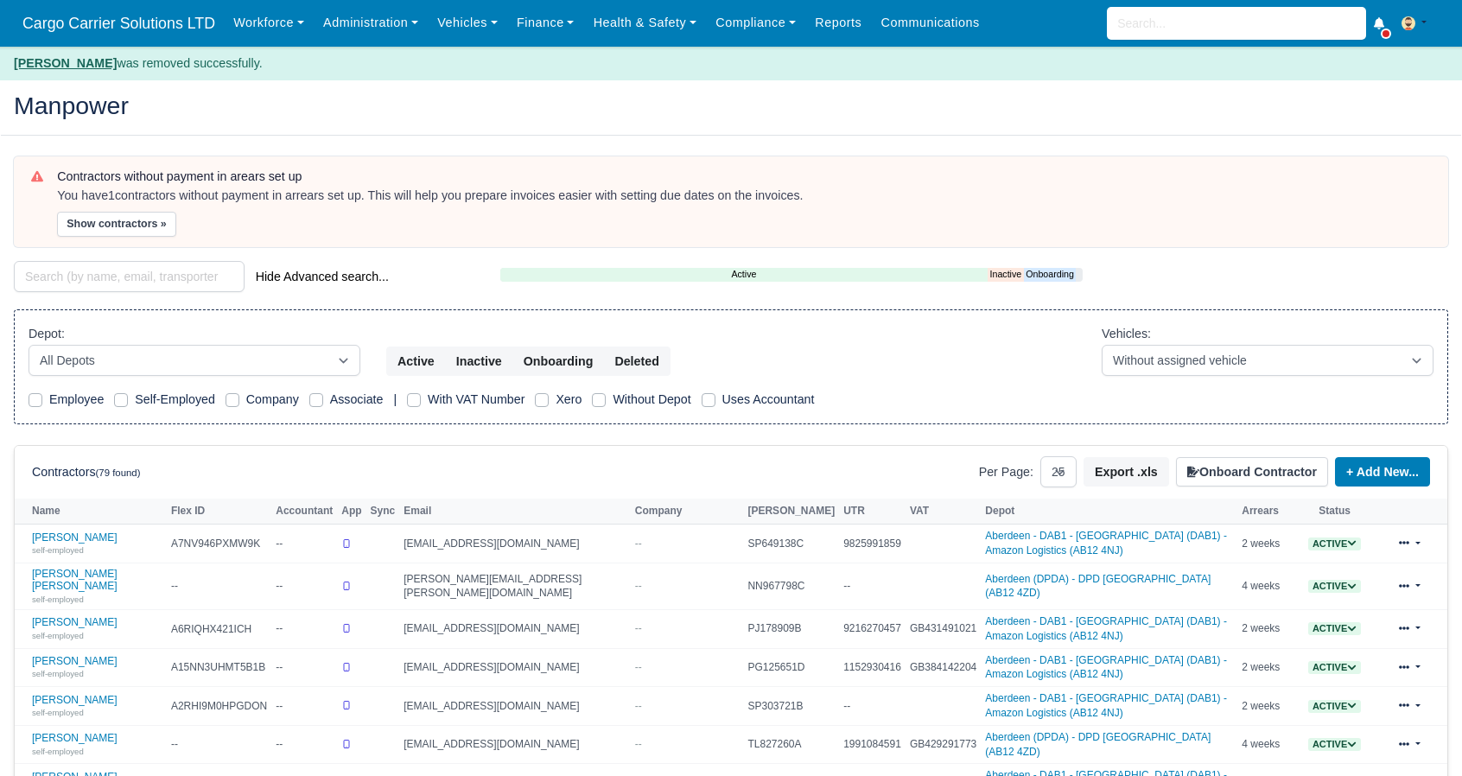
select select "25"
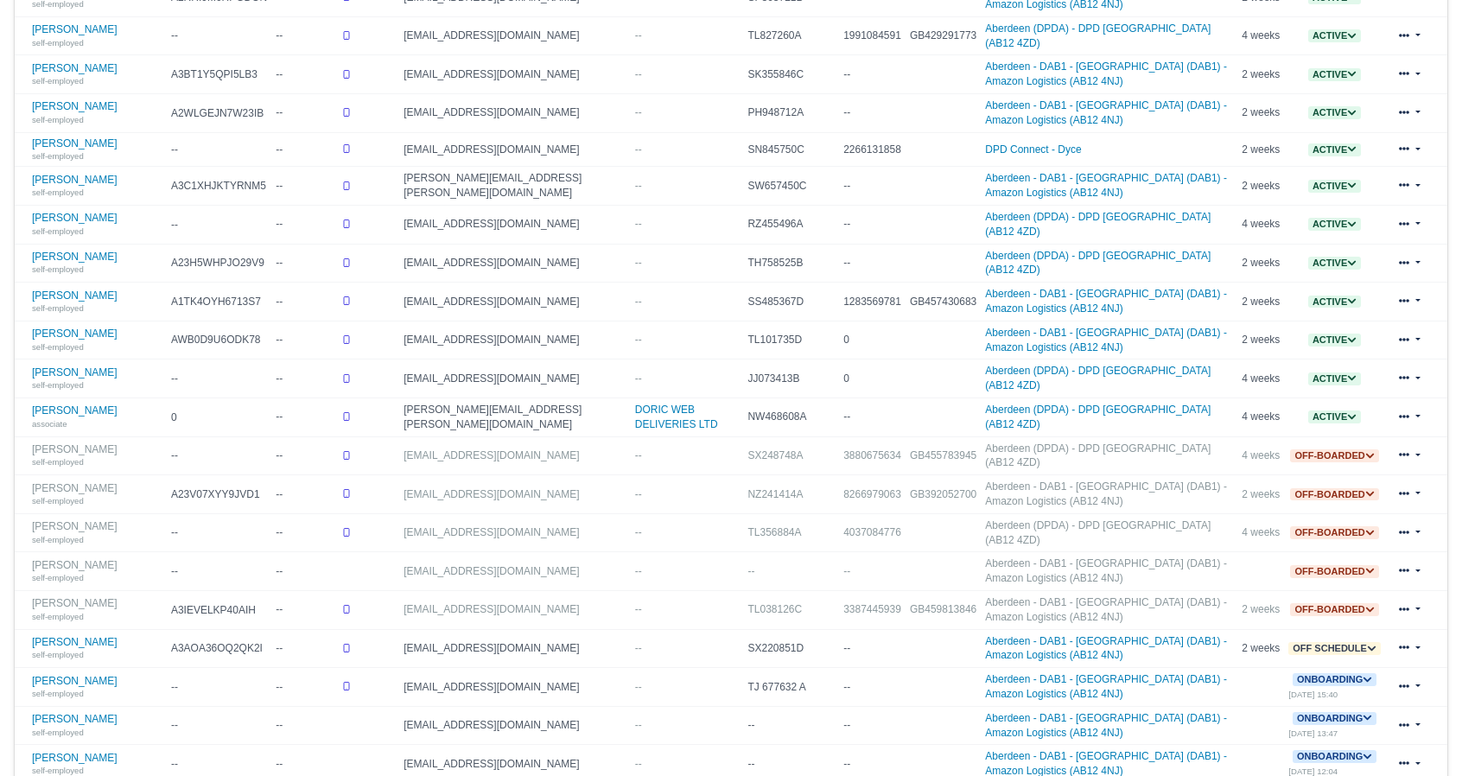
scroll to position [717, 0]
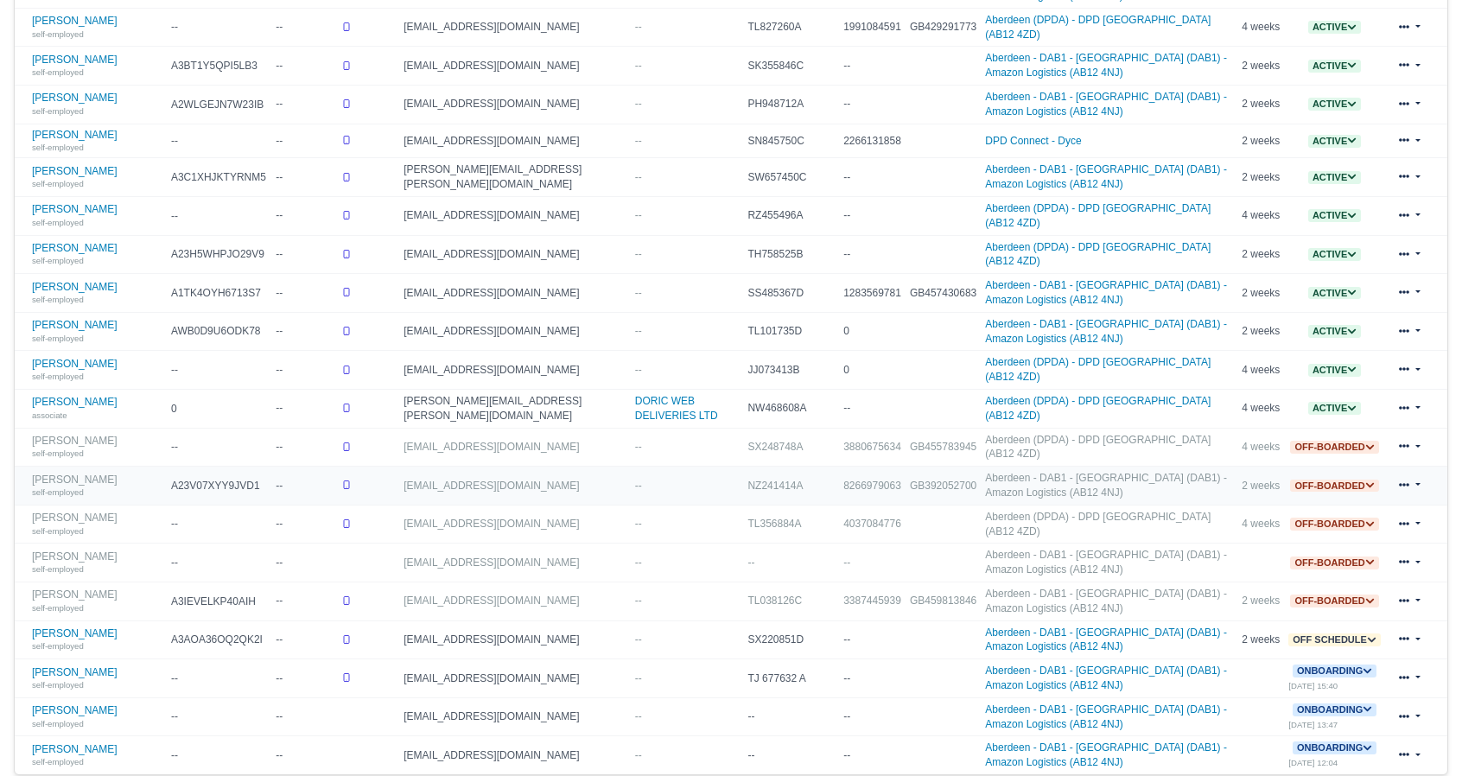
click at [1417, 474] on link at bounding box center [1409, 486] width 41 height 25
click at [1332, 589] on link "Delete" at bounding box center [1355, 601] width 154 height 24
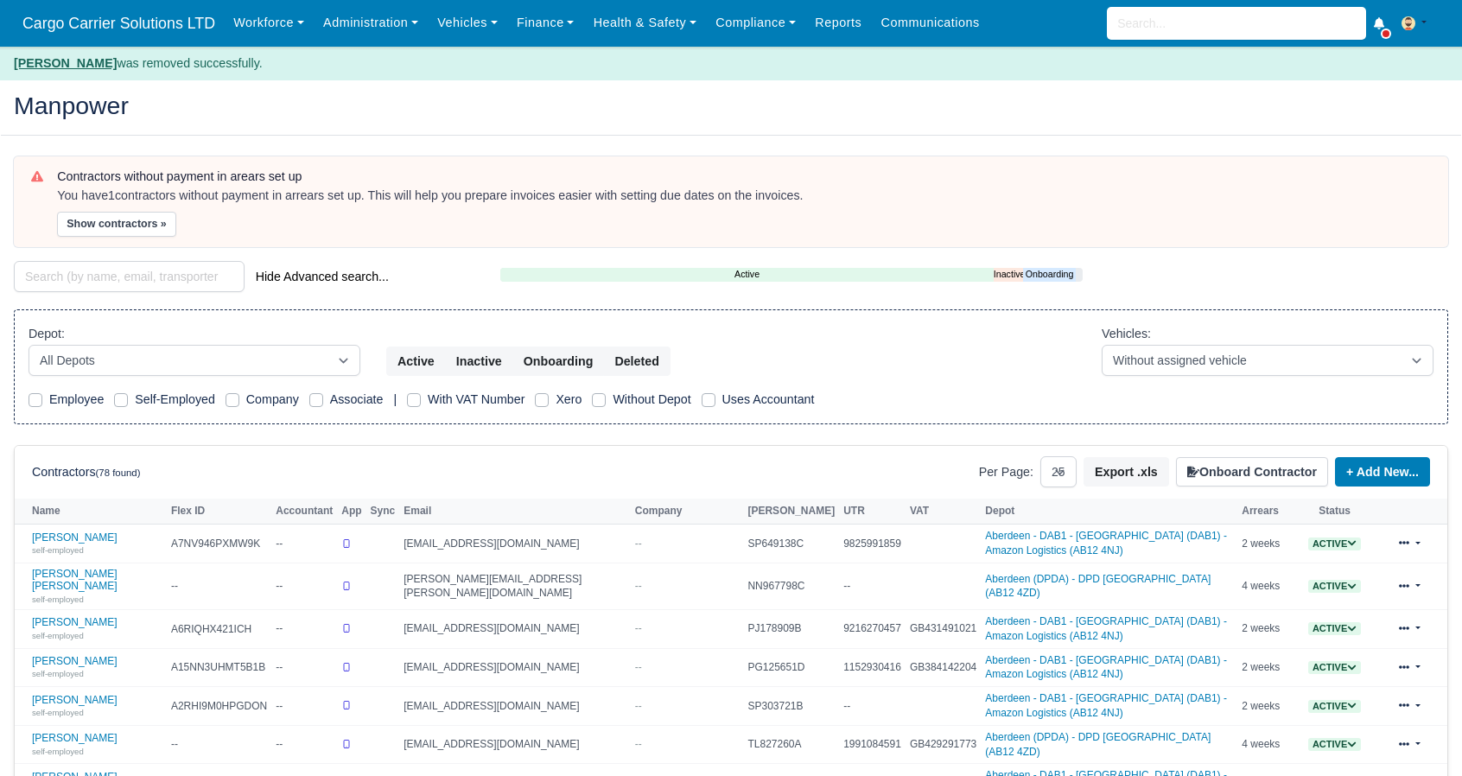
select select "25"
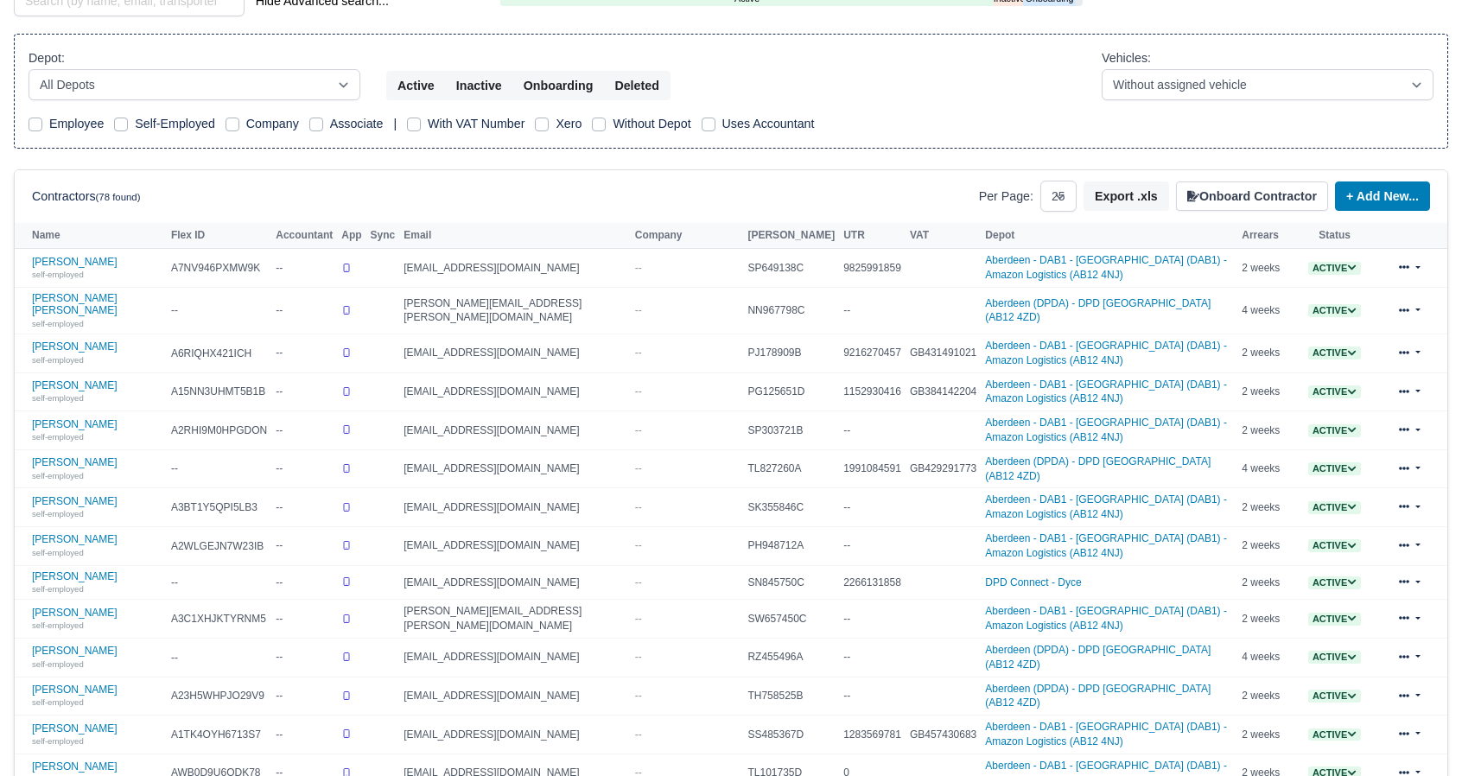
scroll to position [721, 0]
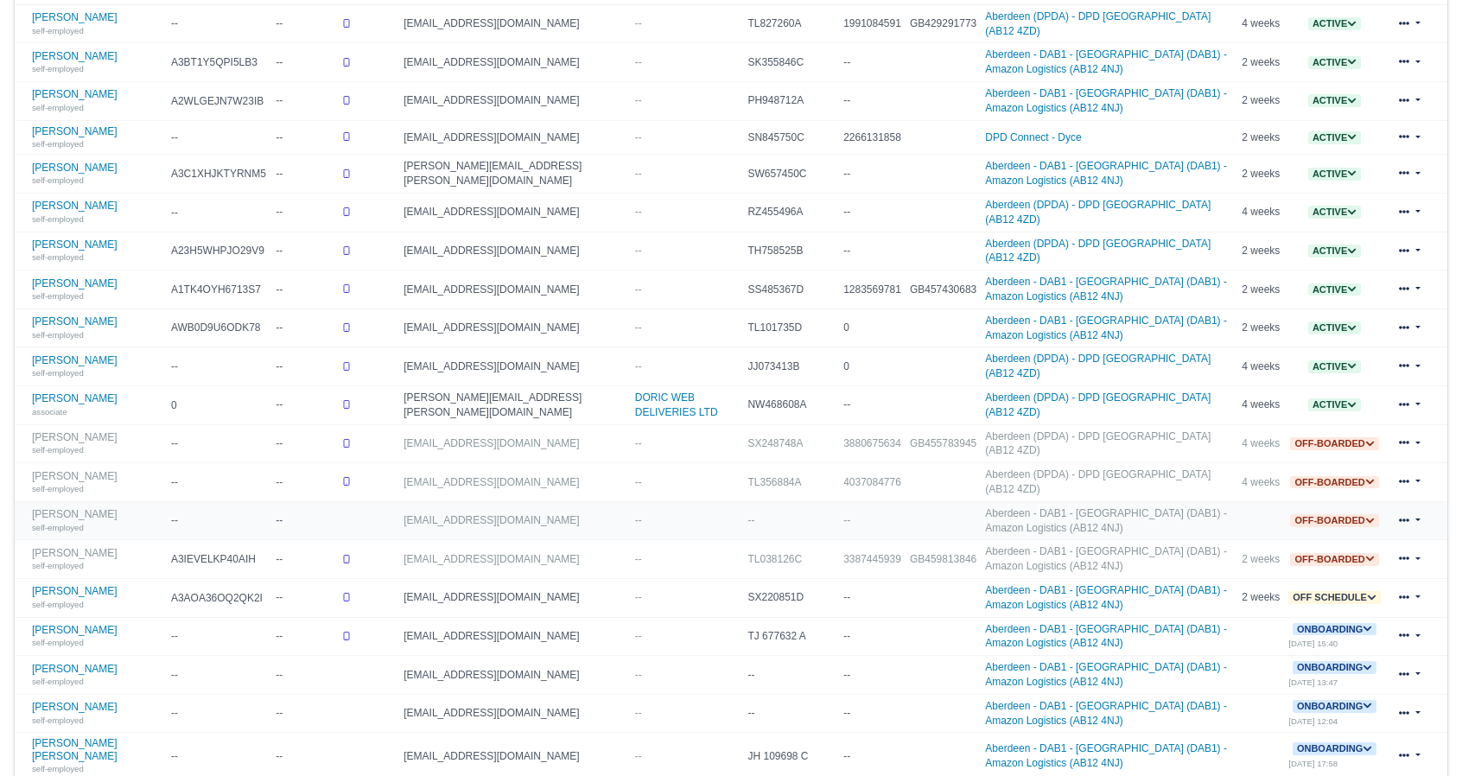
click at [1421, 508] on link at bounding box center [1409, 520] width 41 height 25
click at [1415, 470] on link at bounding box center [1409, 482] width 41 height 25
click at [1329, 586] on link "Delete" at bounding box center [1355, 598] width 154 height 24
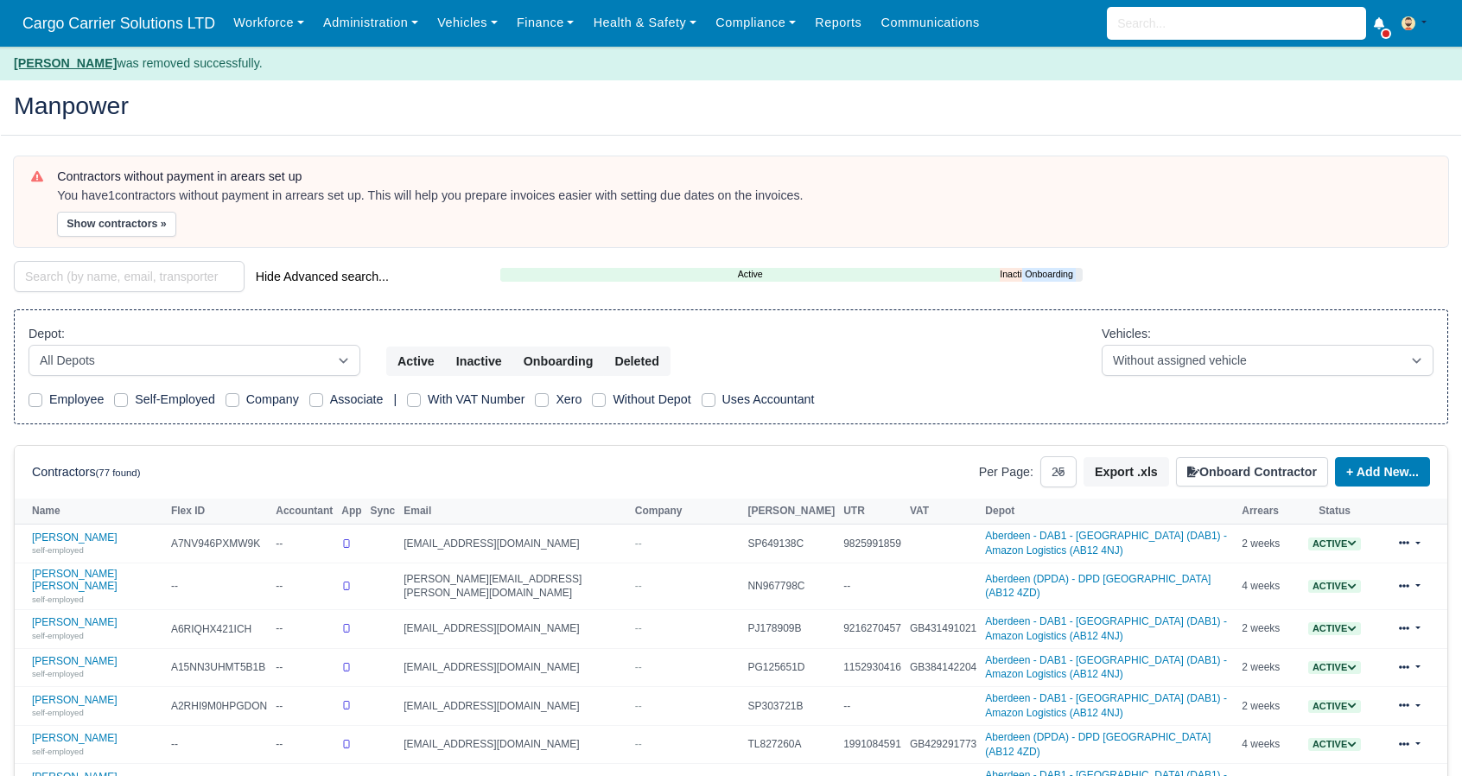
select select "25"
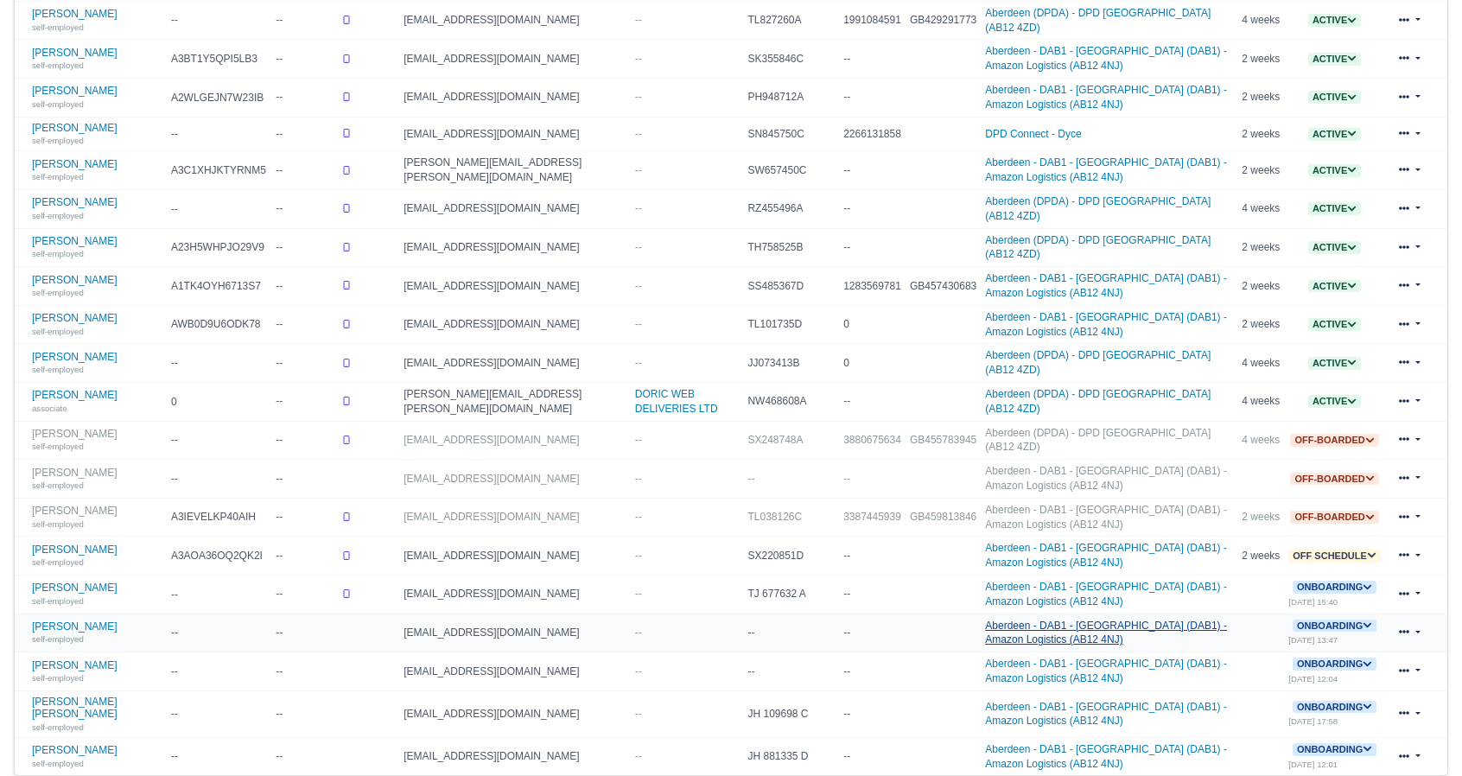
scroll to position [725, 0]
click at [1423, 504] on link at bounding box center [1409, 516] width 41 height 25
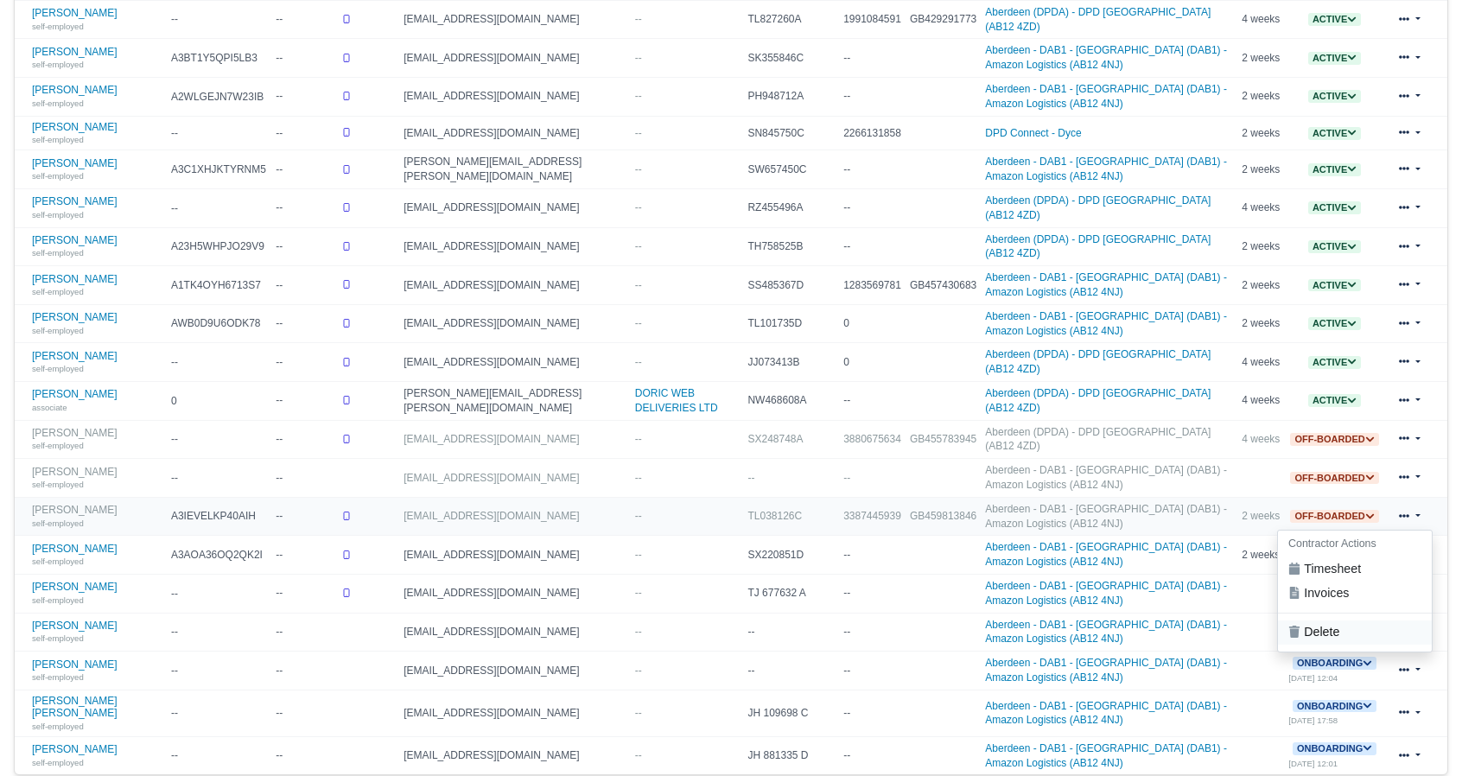
click at [1319, 620] on link "Delete" at bounding box center [1355, 632] width 154 height 24
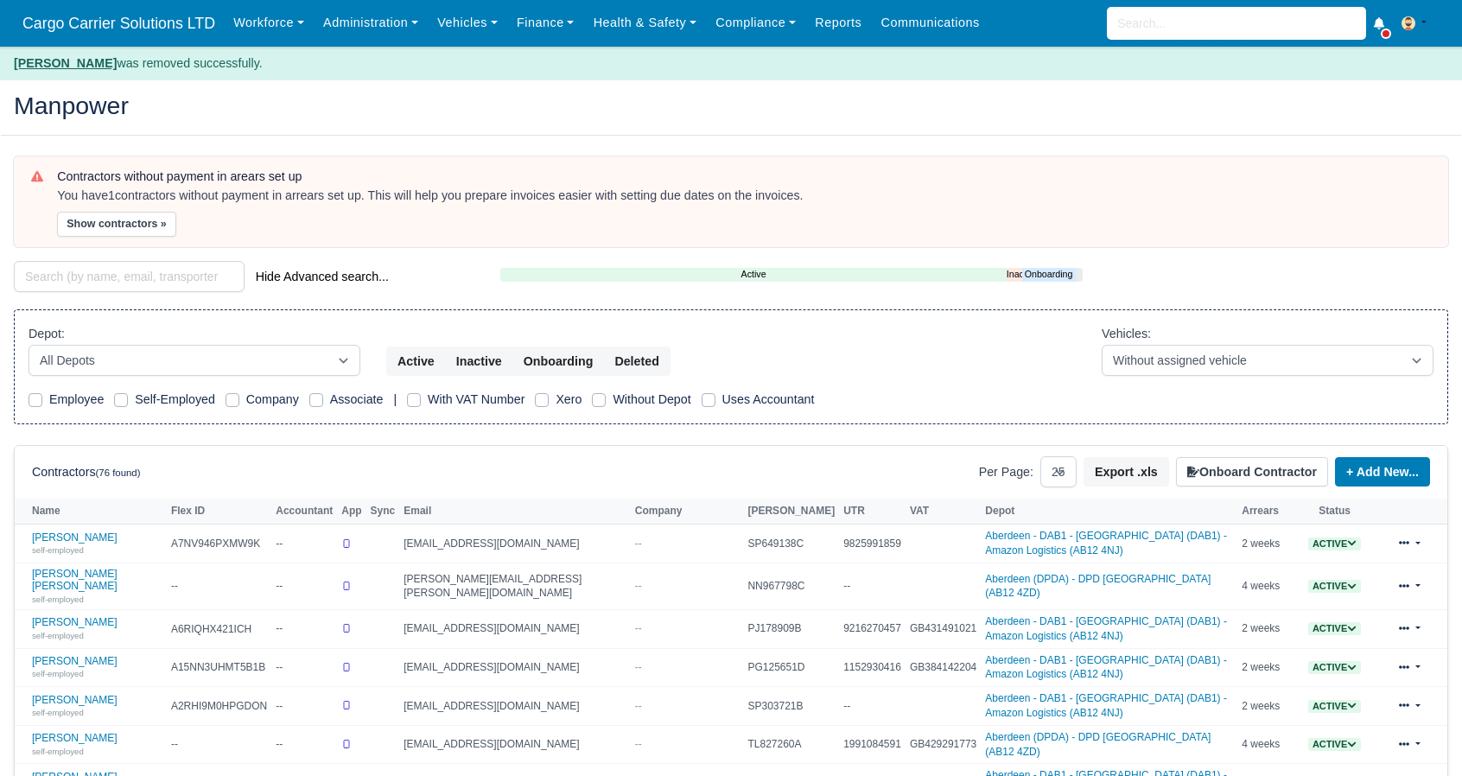
select select "25"
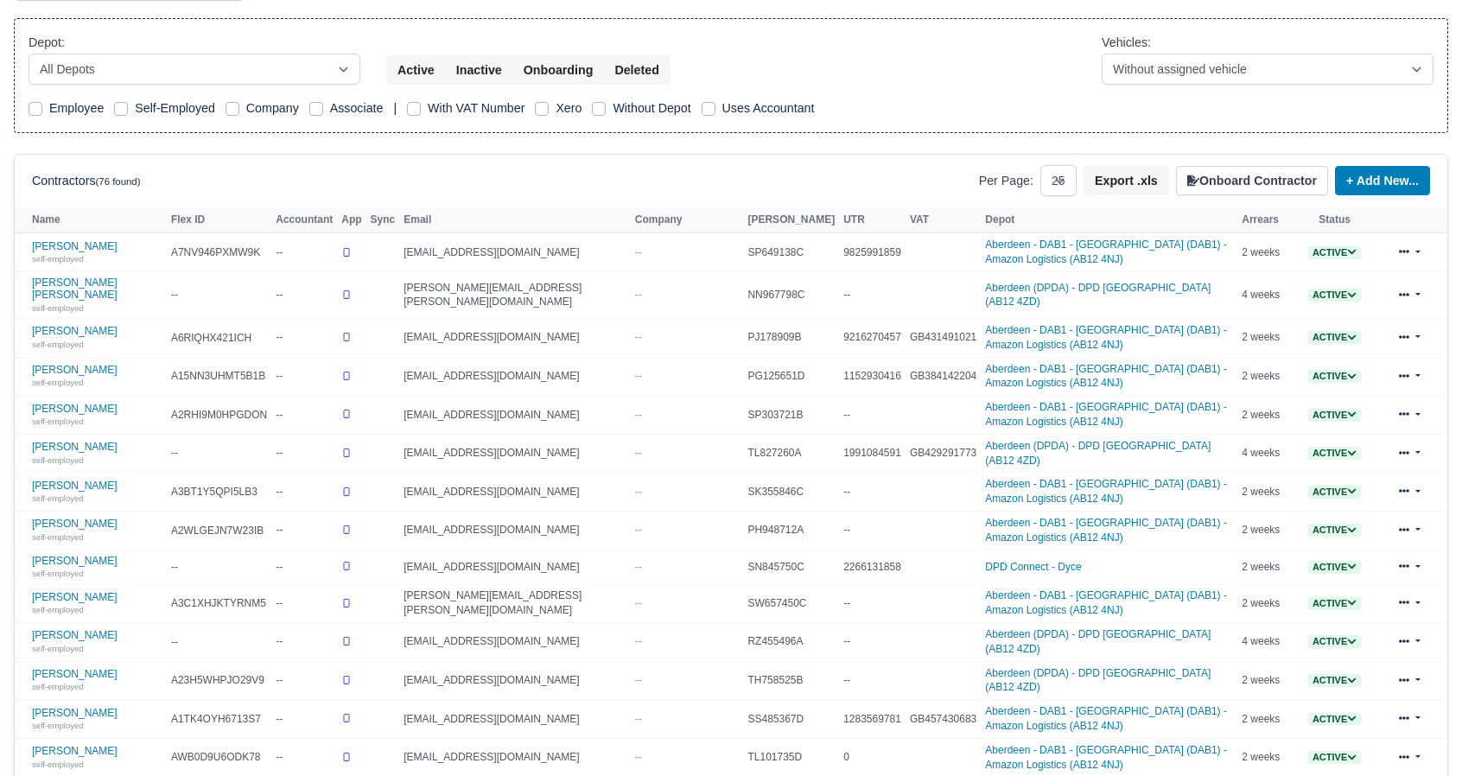
scroll to position [729, 0]
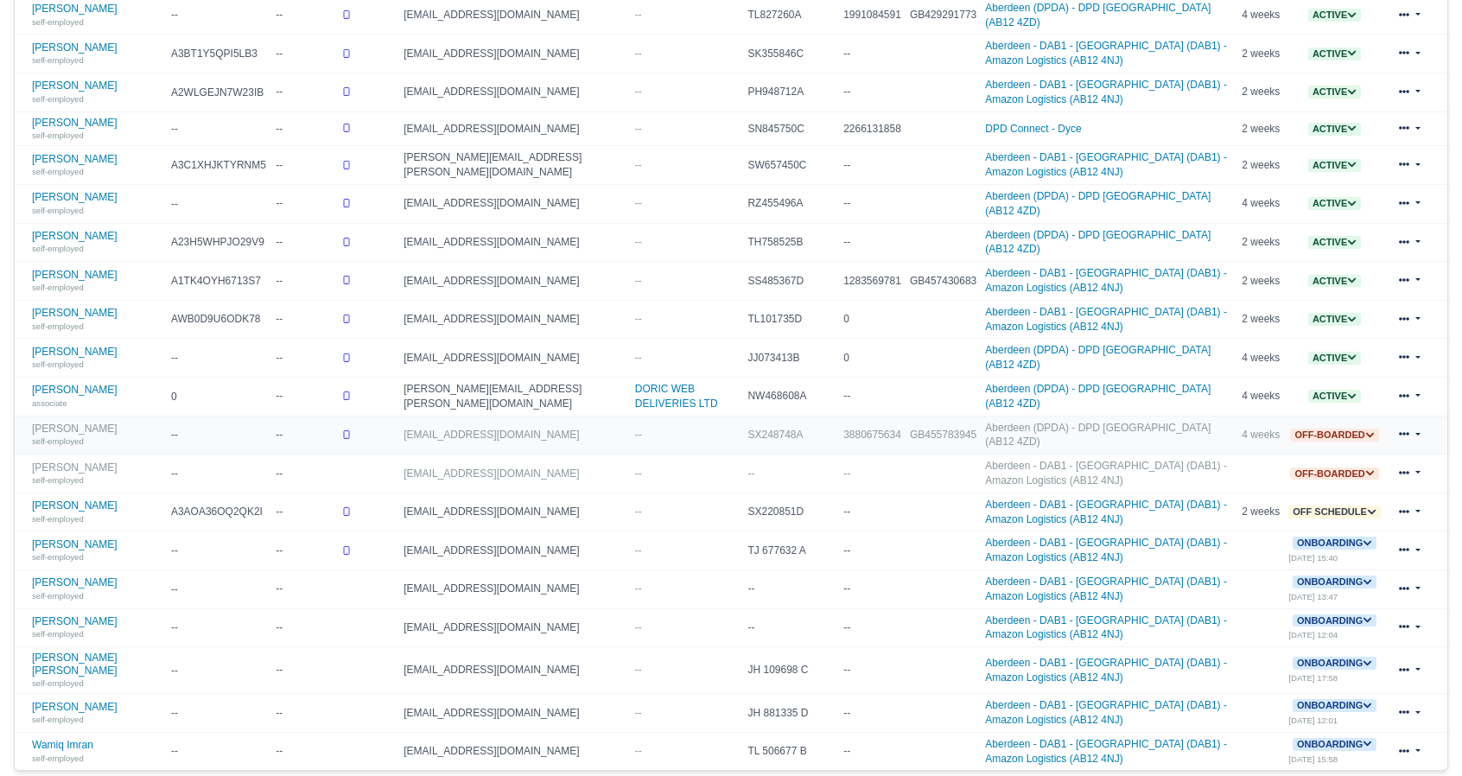
click at [1418, 423] on link at bounding box center [1409, 435] width 41 height 25
click at [1320, 539] on link "Delete" at bounding box center [1355, 551] width 154 height 24
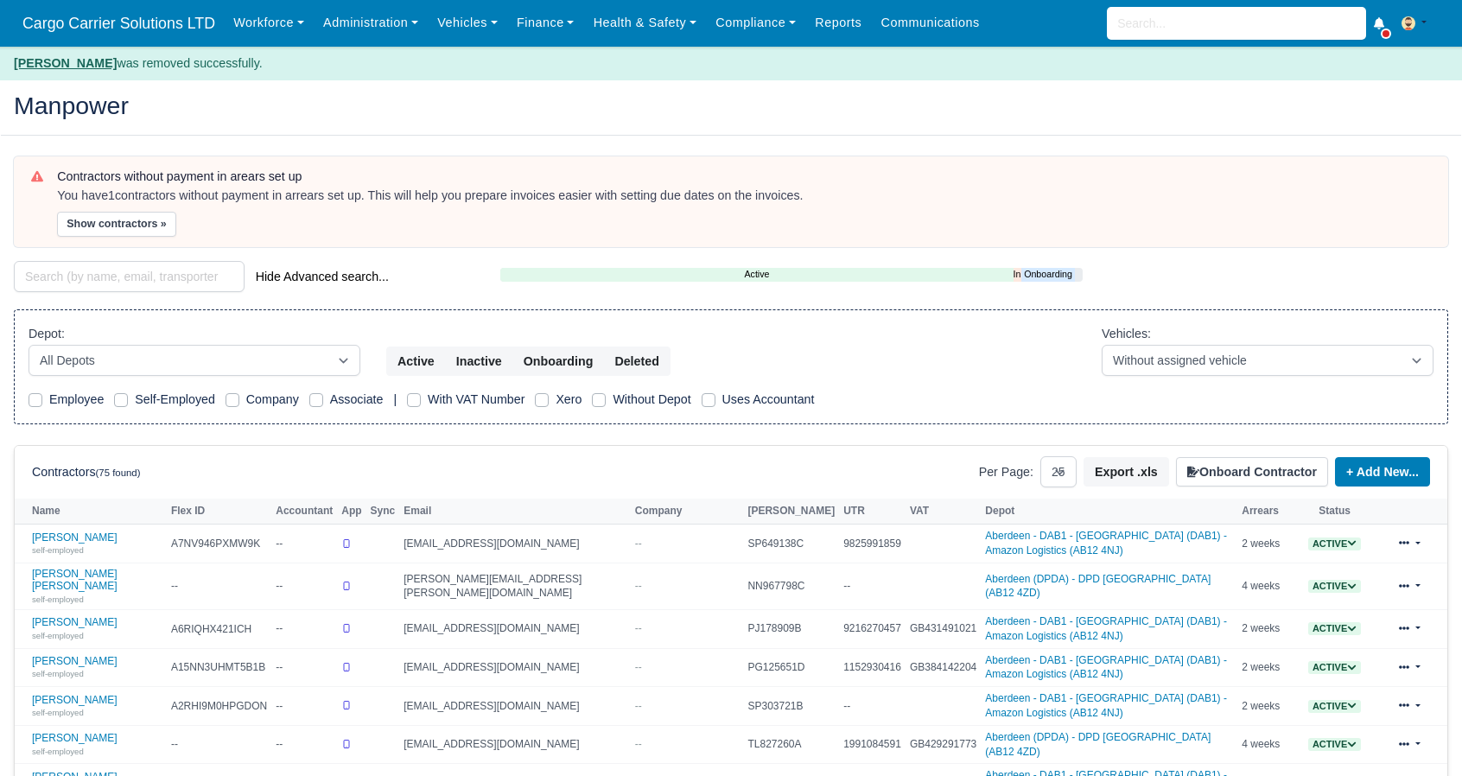
select select "25"
click at [766, 274] on link "Active" at bounding box center [756, 274] width 512 height 15
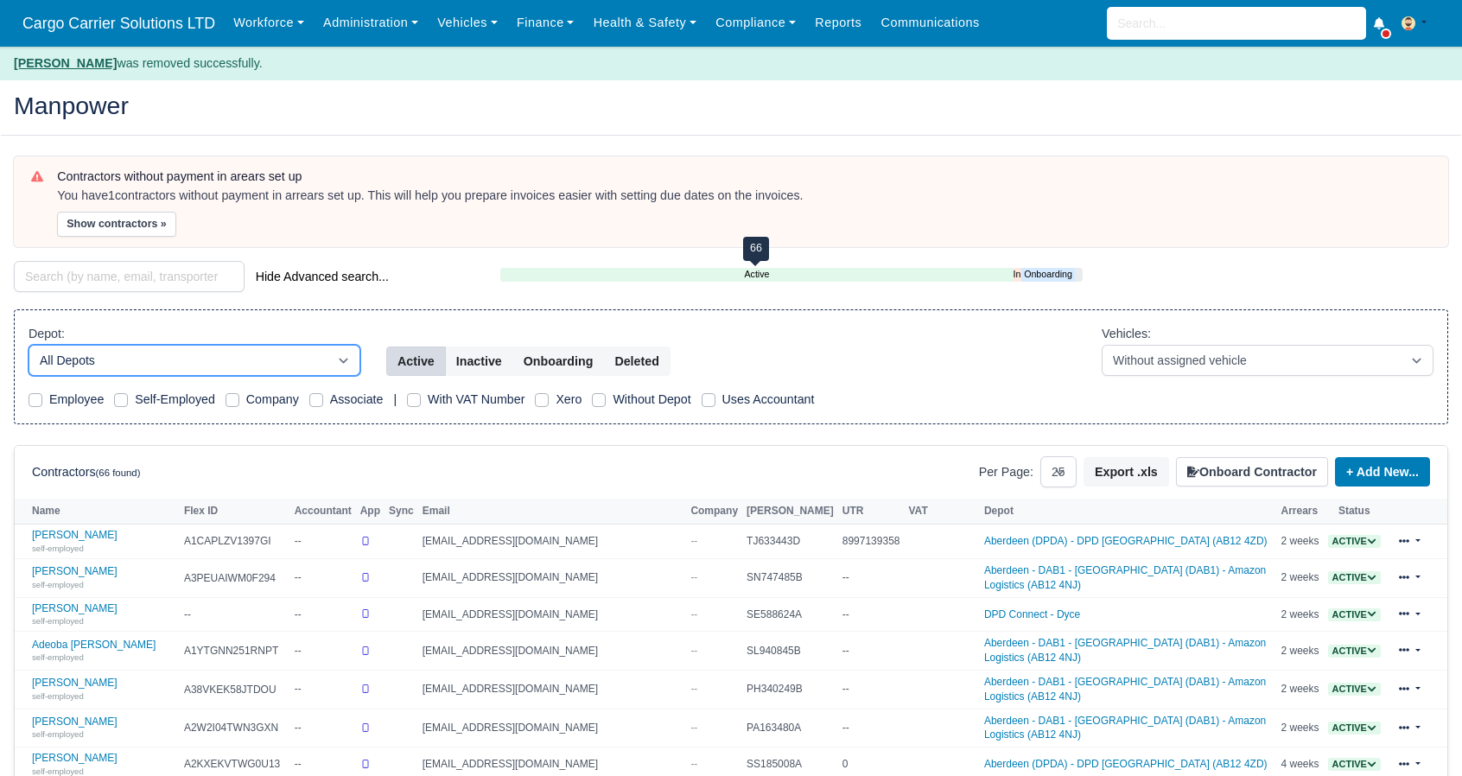
click at [162, 357] on select "All Depots Aberdeen - DAB1 - Aberdeen (DAB1) - Amazon Logistics (AB12 4NJ) Aber…" at bounding box center [195, 360] width 332 height 31
select select "3"
click at [29, 345] on select "All Depots Aberdeen - DAB1 - Aberdeen (DAB1) - Amazon Logistics (AB12 4NJ) Aber…" at bounding box center [195, 360] width 332 height 31
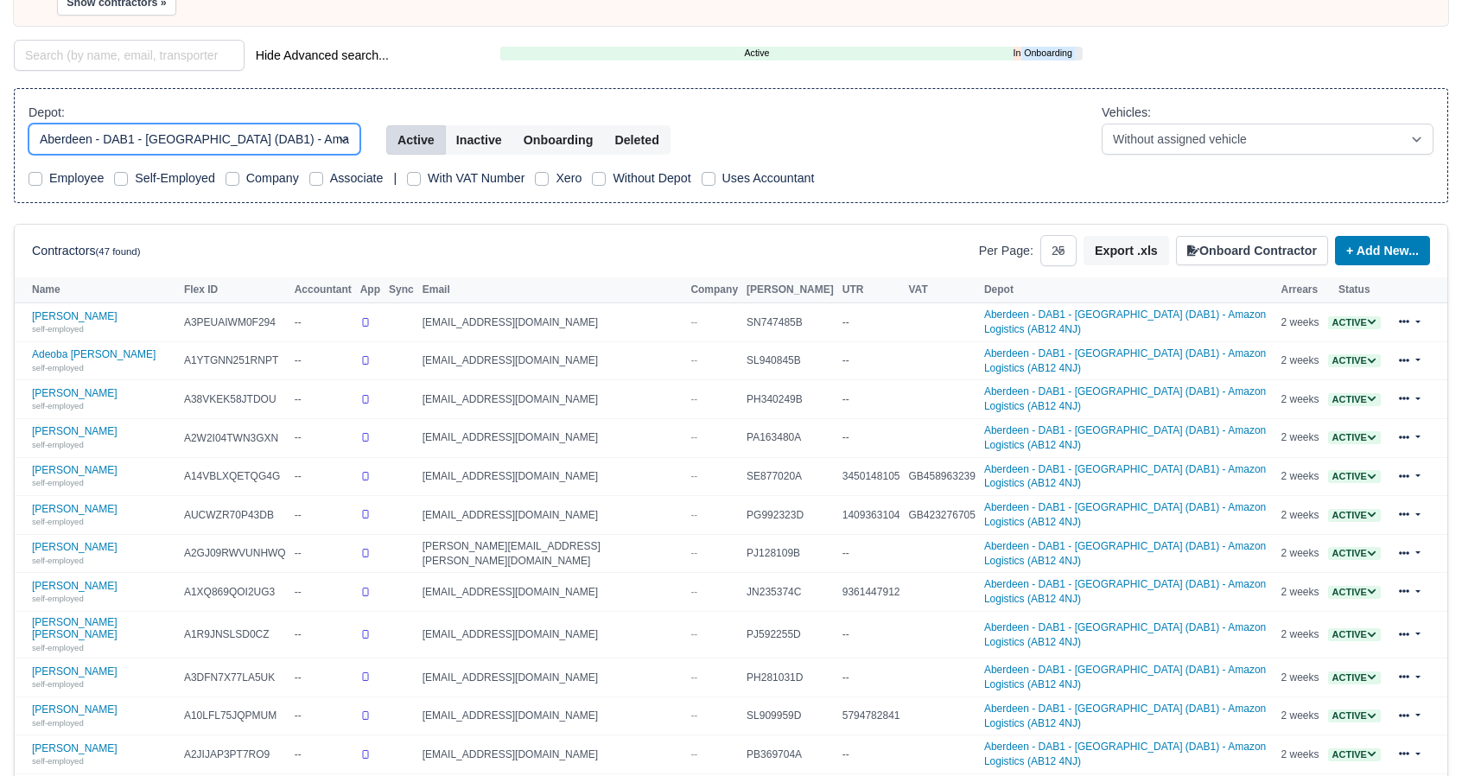
scroll to position [288, 0]
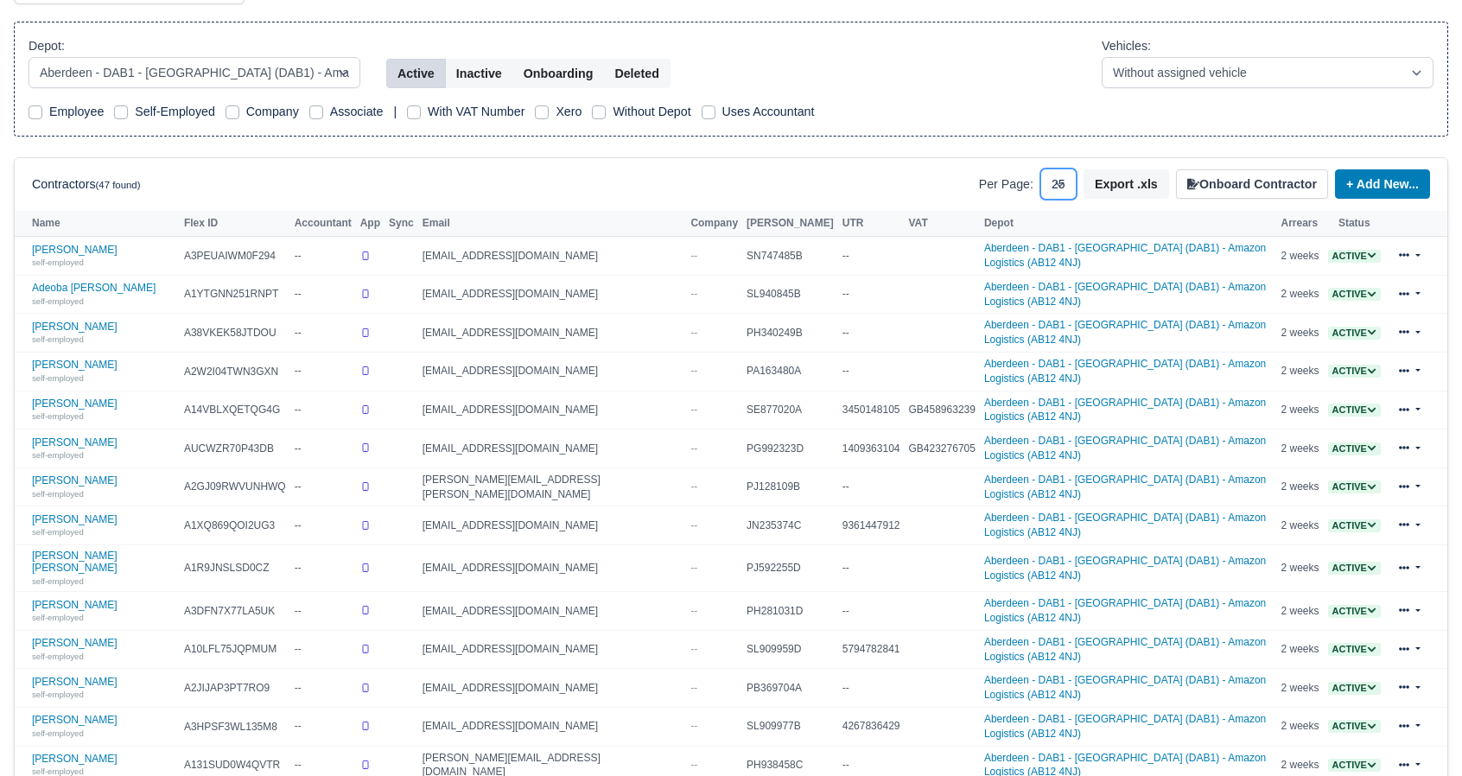
click at [1066, 172] on select "10 25 50" at bounding box center [1058, 184] width 36 height 31
select select "50"
click at [1051, 169] on select "10 25 50" at bounding box center [1058, 184] width 36 height 31
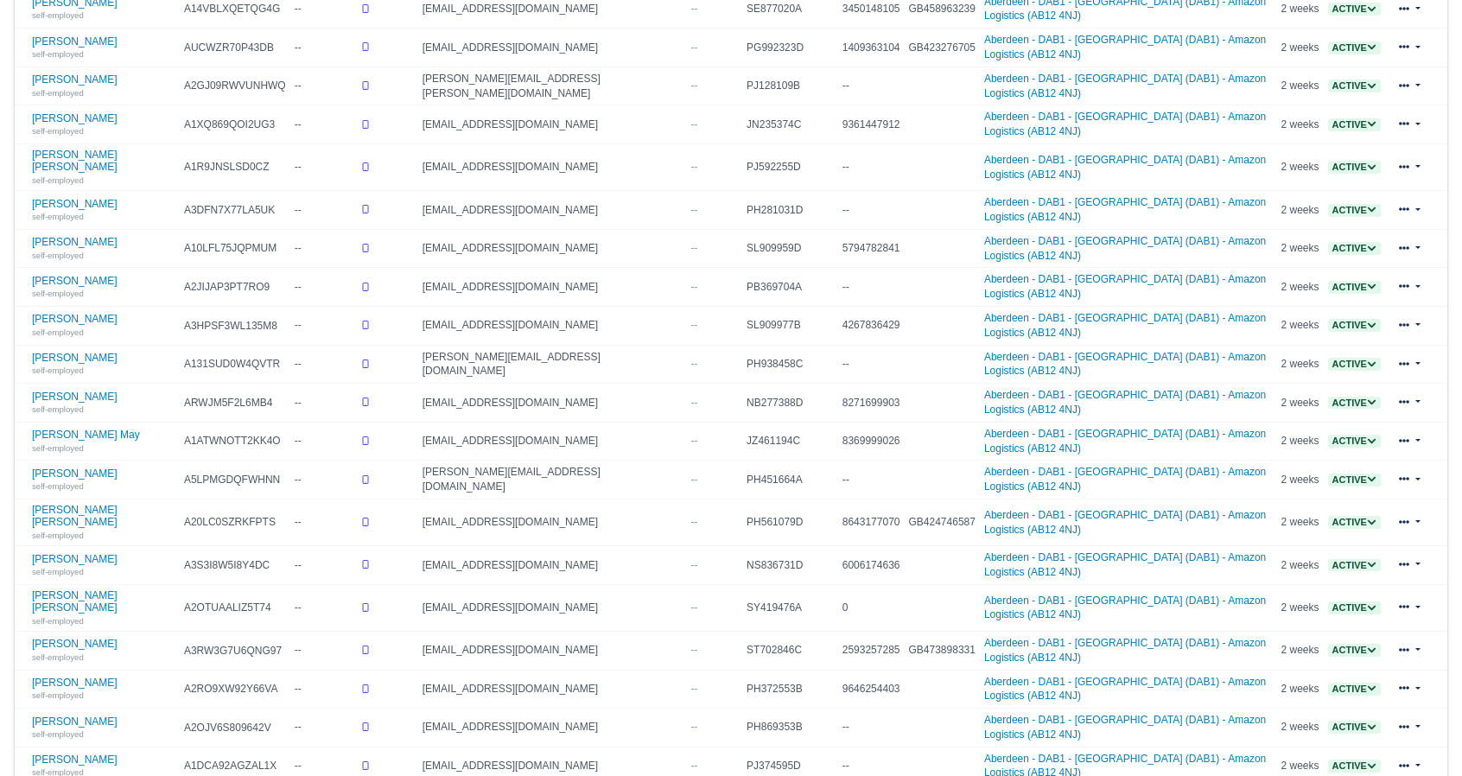
scroll to position [690, 0]
click at [90, 350] on link "Craig McDonald self-employed" at bounding box center [103, 362] width 143 height 25
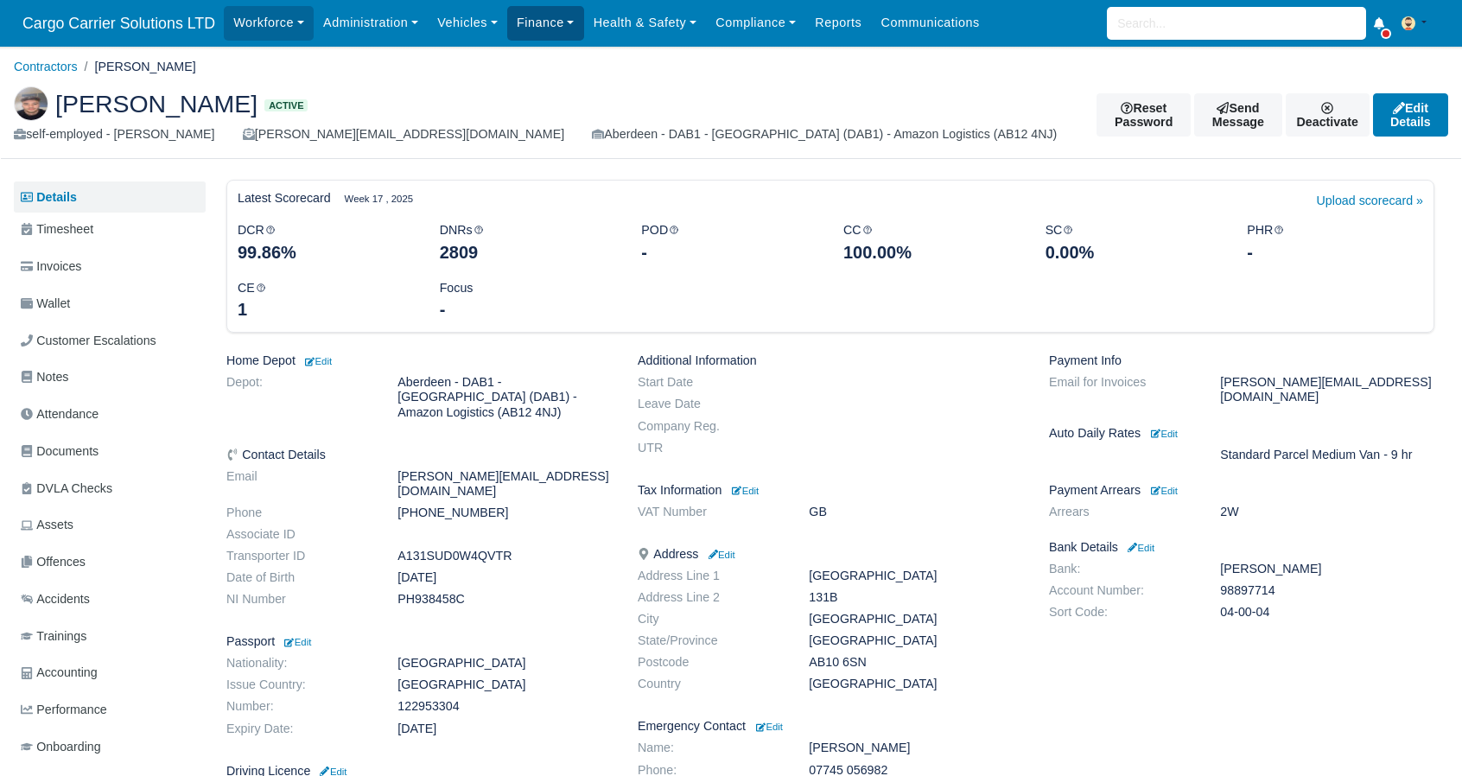
click at [522, 21] on link "Finance" at bounding box center [545, 23] width 77 height 34
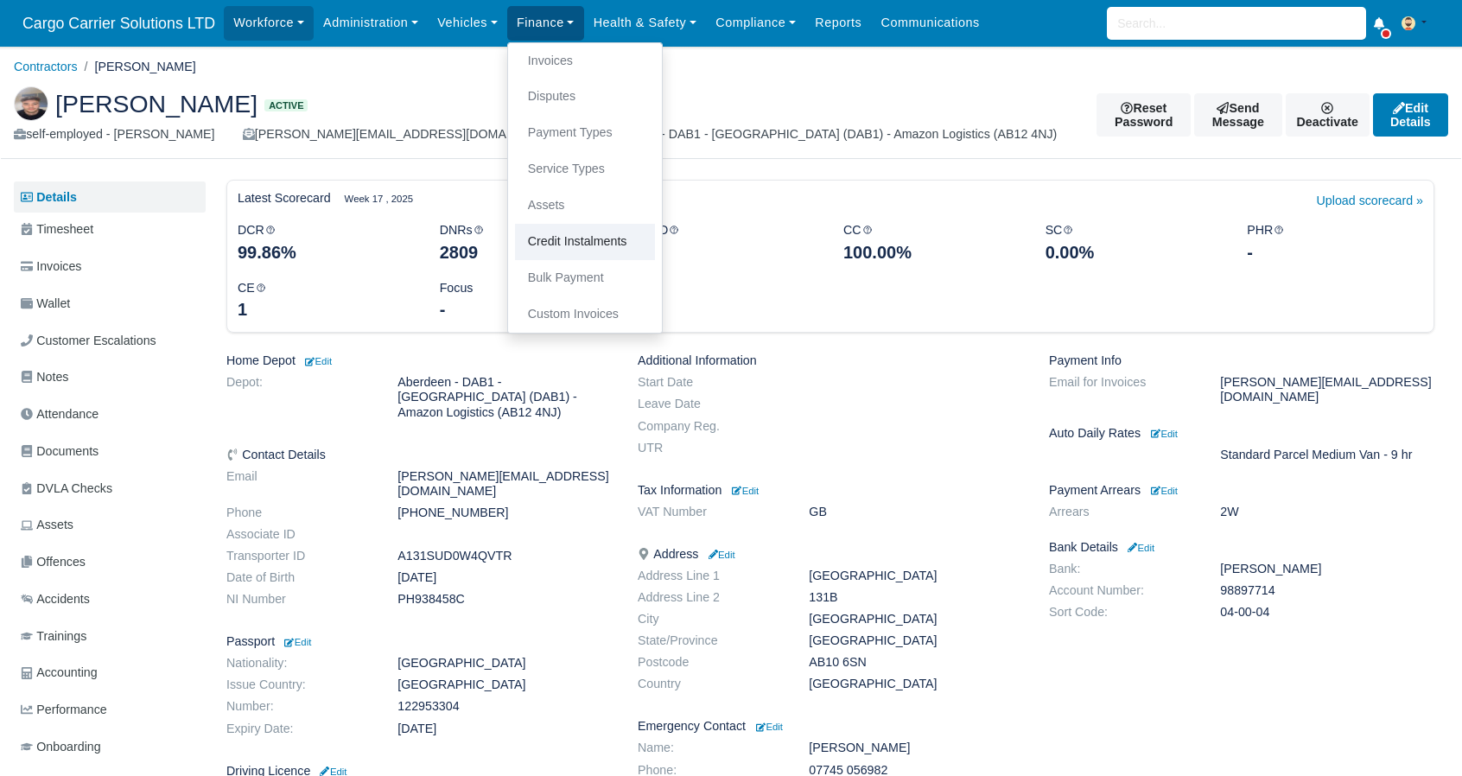
click at [562, 245] on link "Credit Instalments" at bounding box center [585, 242] width 140 height 36
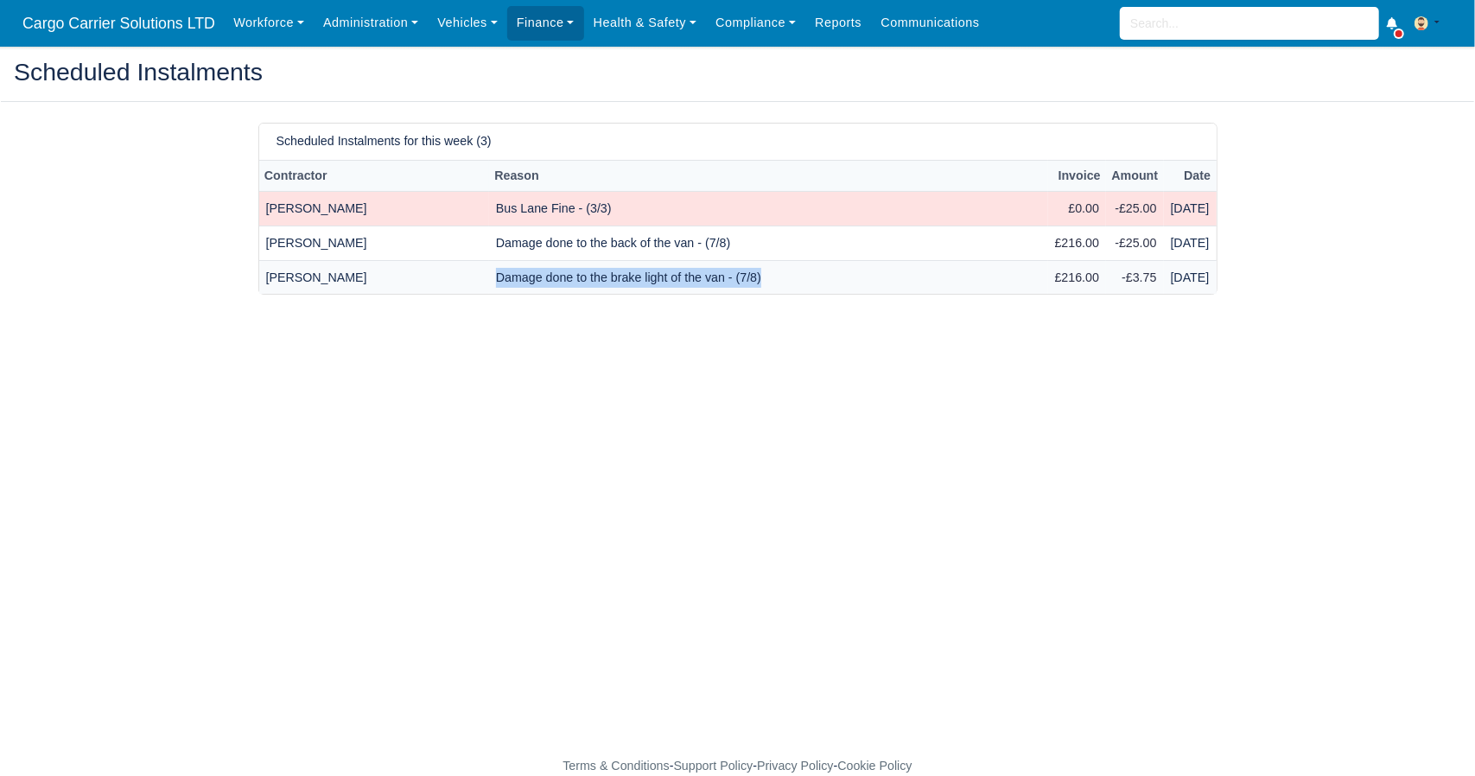
drag, startPoint x: 723, startPoint y: 277, endPoint x: 439, endPoint y: 277, distance: 284.3
click at [489, 277] on td "Damage done to the brake light of the van - (7/8)" at bounding box center [768, 277] width 559 height 34
click at [682, 239] on td "Damage done to the back of the van - (7/8)" at bounding box center [768, 243] width 559 height 35
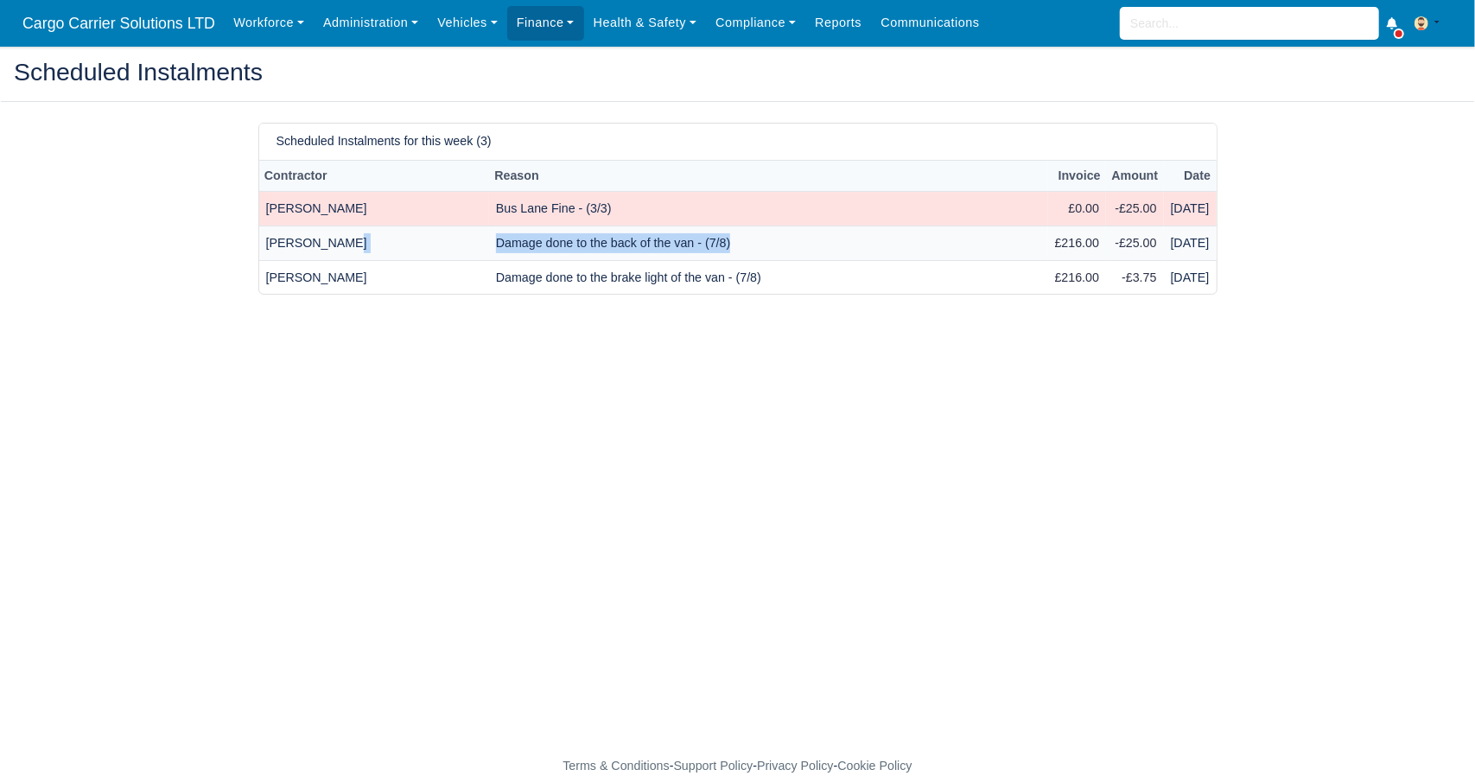
drag, startPoint x: 696, startPoint y: 238, endPoint x: 415, endPoint y: 238, distance: 281.7
click at [415, 238] on tr "[PERSON_NAME] Damage done to the back of the van - (7/8) £216.00 -£25.00 [DATE]" at bounding box center [737, 243] width 957 height 35
copy tr "Damage done to the back of the van - (7/8)"
click at [489, 270] on td "Damage done to the brake light of the van - (7/8)" at bounding box center [768, 277] width 559 height 34
click at [493, 245] on td "Damage done to the back of the van - (7/8)" at bounding box center [768, 243] width 559 height 35
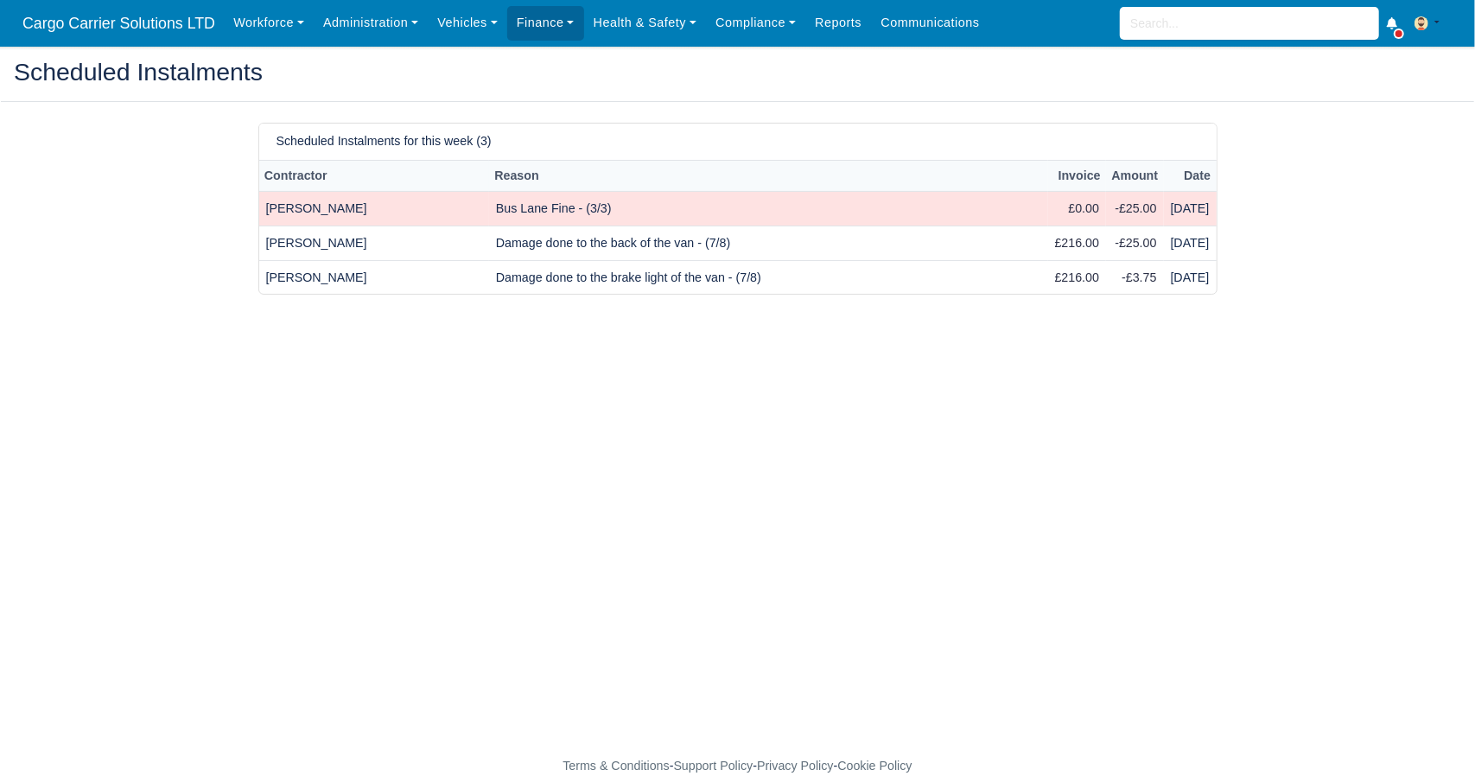
click at [497, 201] on td "Bus Lane Fine - (3/3)" at bounding box center [768, 209] width 559 height 35
